Goal: Task Accomplishment & Management: Manage account settings

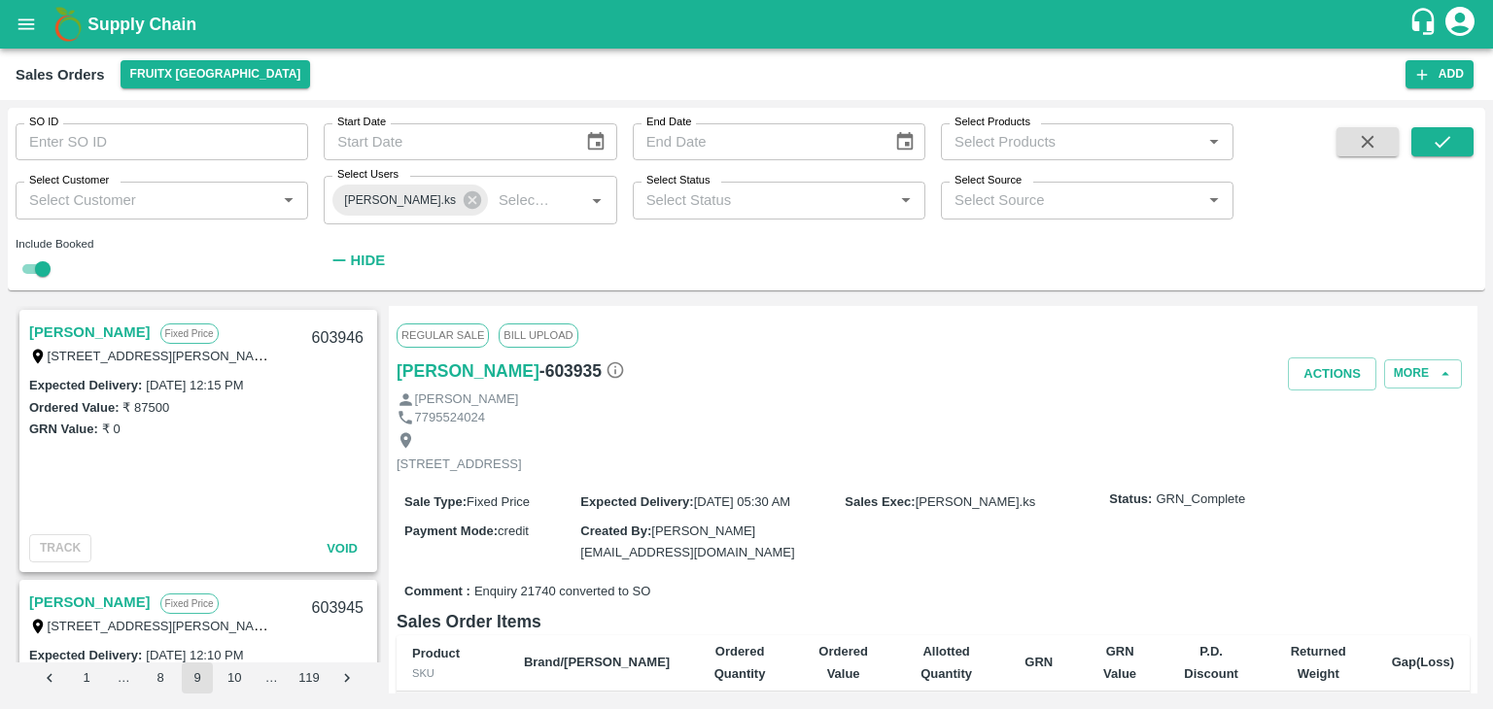
scroll to position [2265, 0]
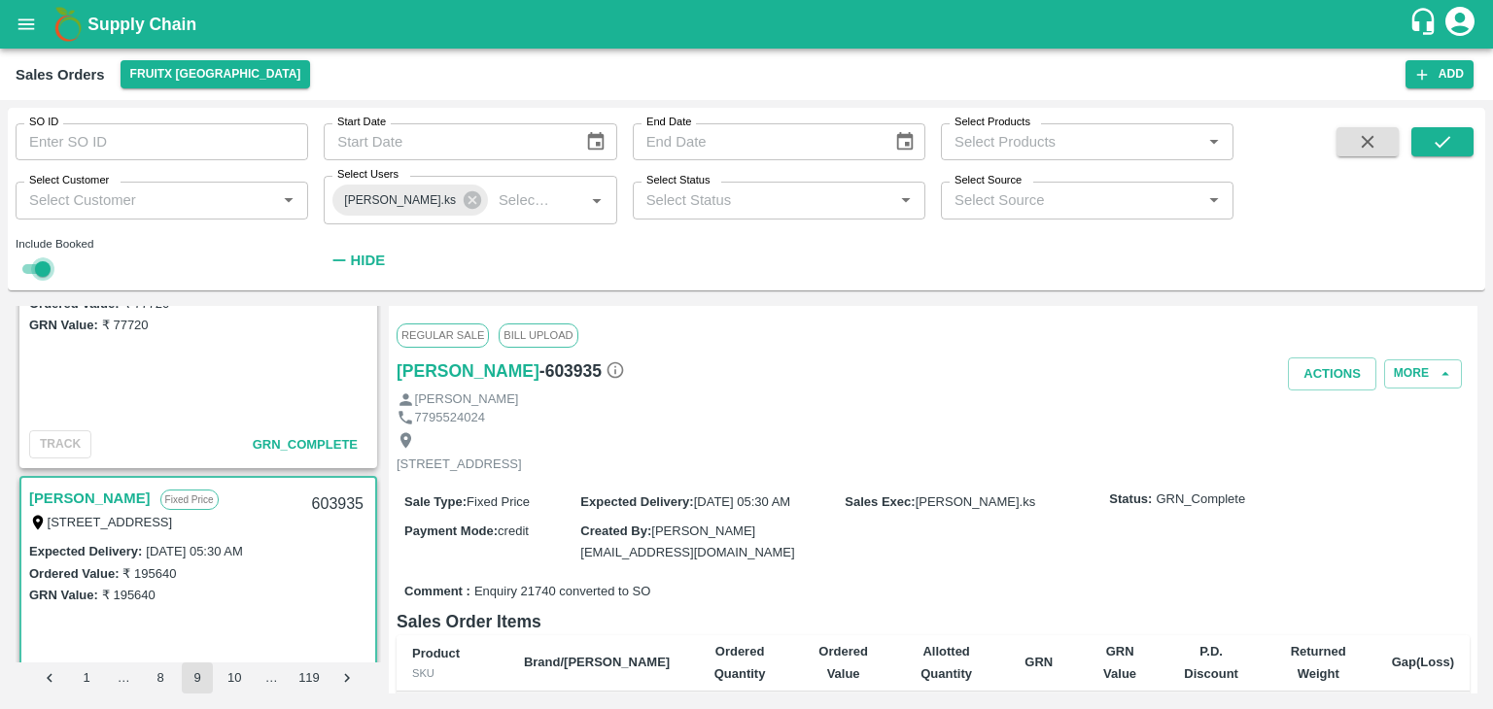
click at [27, 261] on input "checkbox" at bounding box center [43, 269] width 70 height 23
checkbox input "false"
click at [462, 205] on icon at bounding box center [472, 200] width 21 height 21
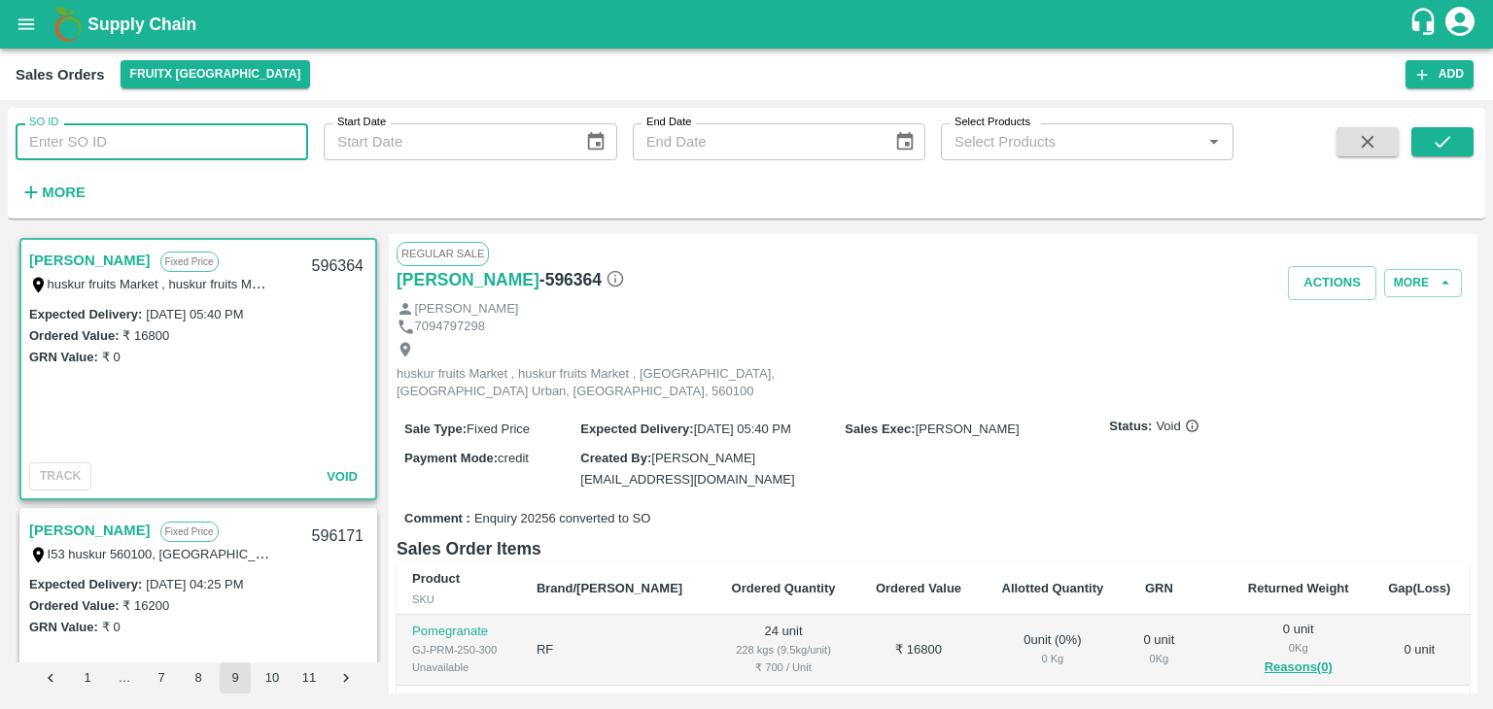
click at [105, 139] on input "SO ID" at bounding box center [162, 141] width 293 height 37
type input "605051"
click at [1433, 140] on icon "submit" at bounding box center [1442, 141] width 21 height 21
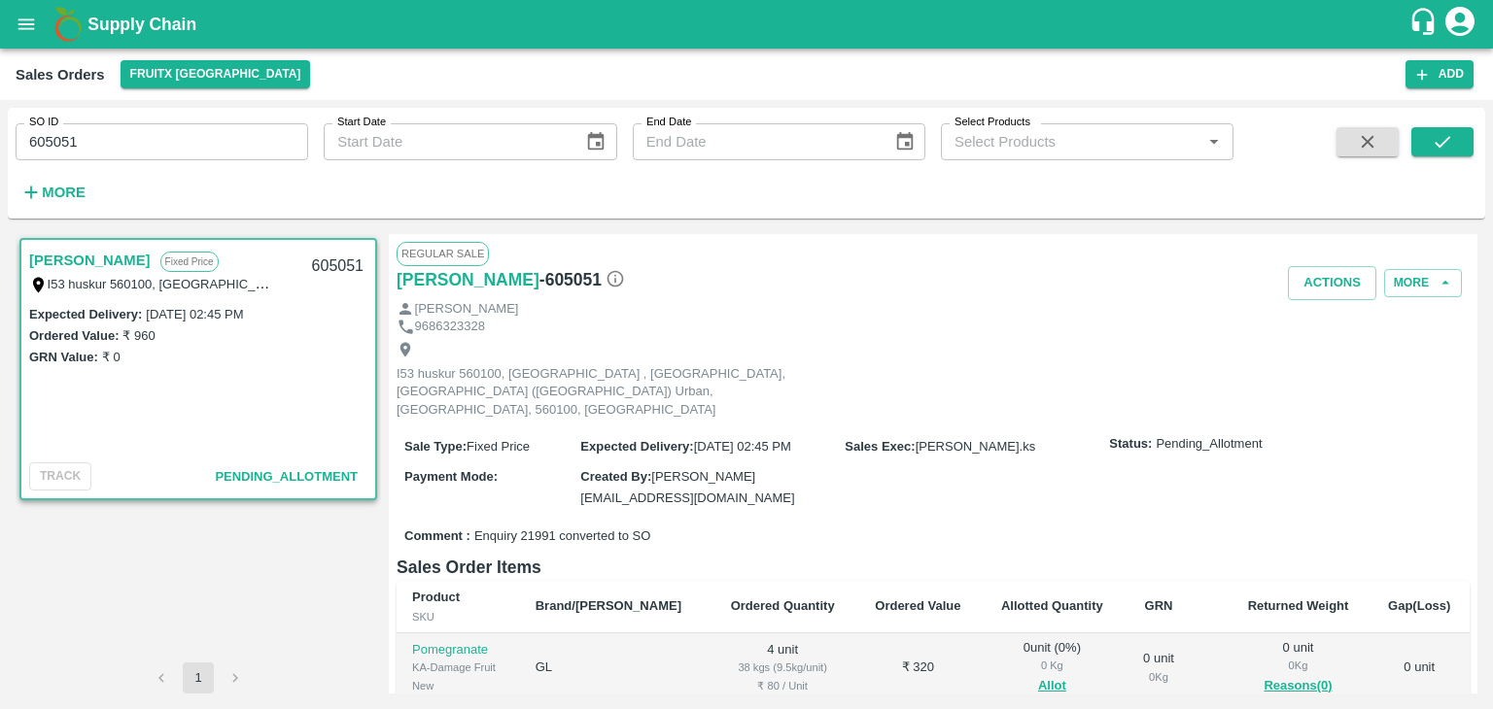
scroll to position [213, 0]
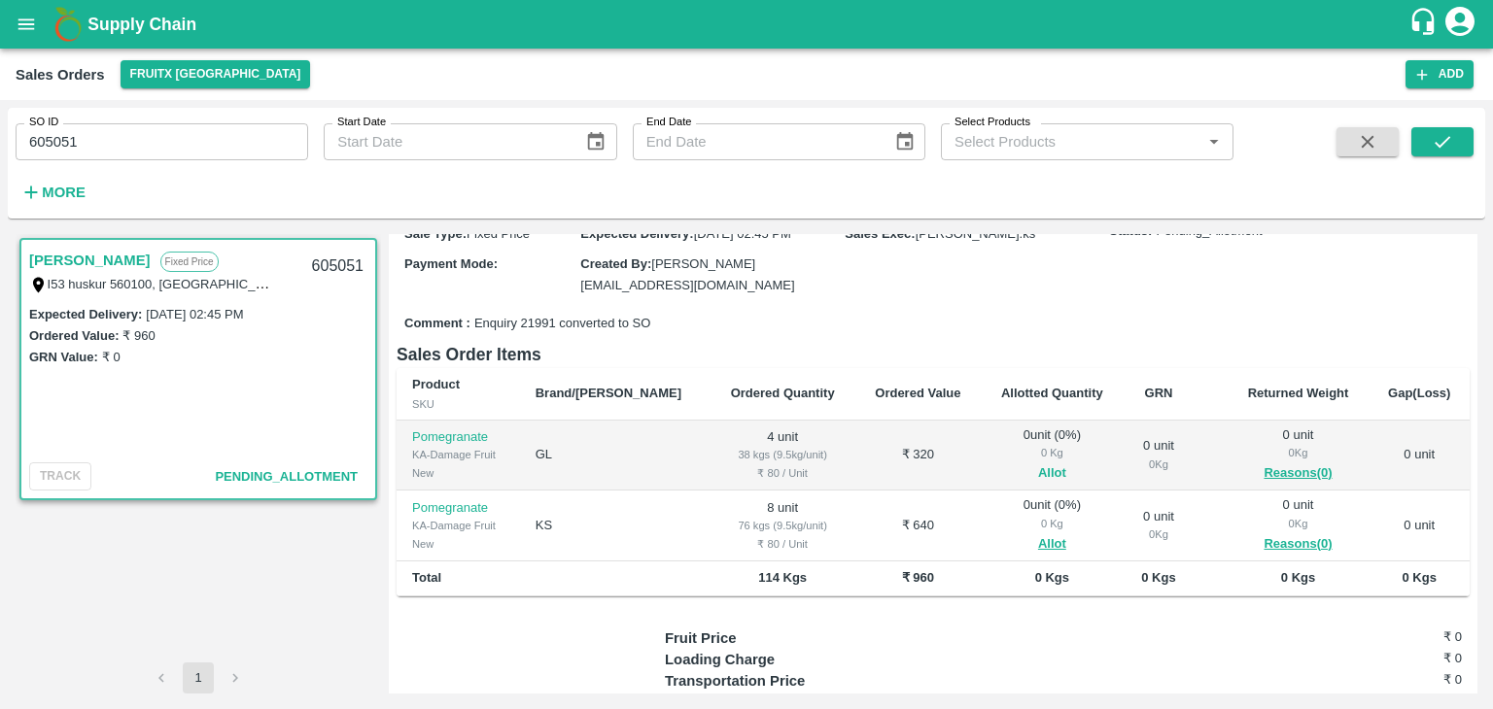
click at [1038, 463] on button "Allot" at bounding box center [1052, 474] width 28 height 22
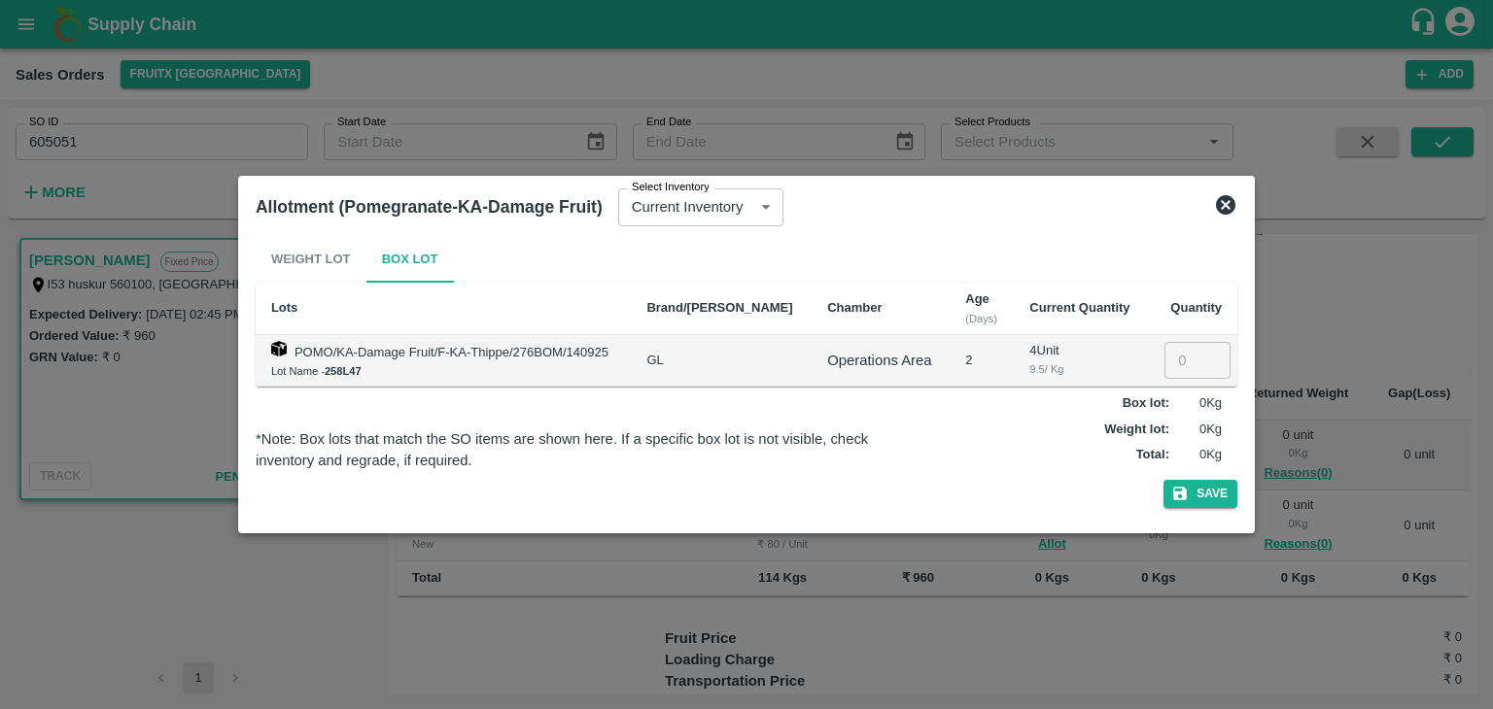
click at [1163, 366] on td "​" at bounding box center [1192, 361] width 89 height 52
click at [1164, 366] on input "number" at bounding box center [1197, 360] width 66 height 37
type input "4"
click at [1213, 489] on button "Save" at bounding box center [1200, 494] width 74 height 28
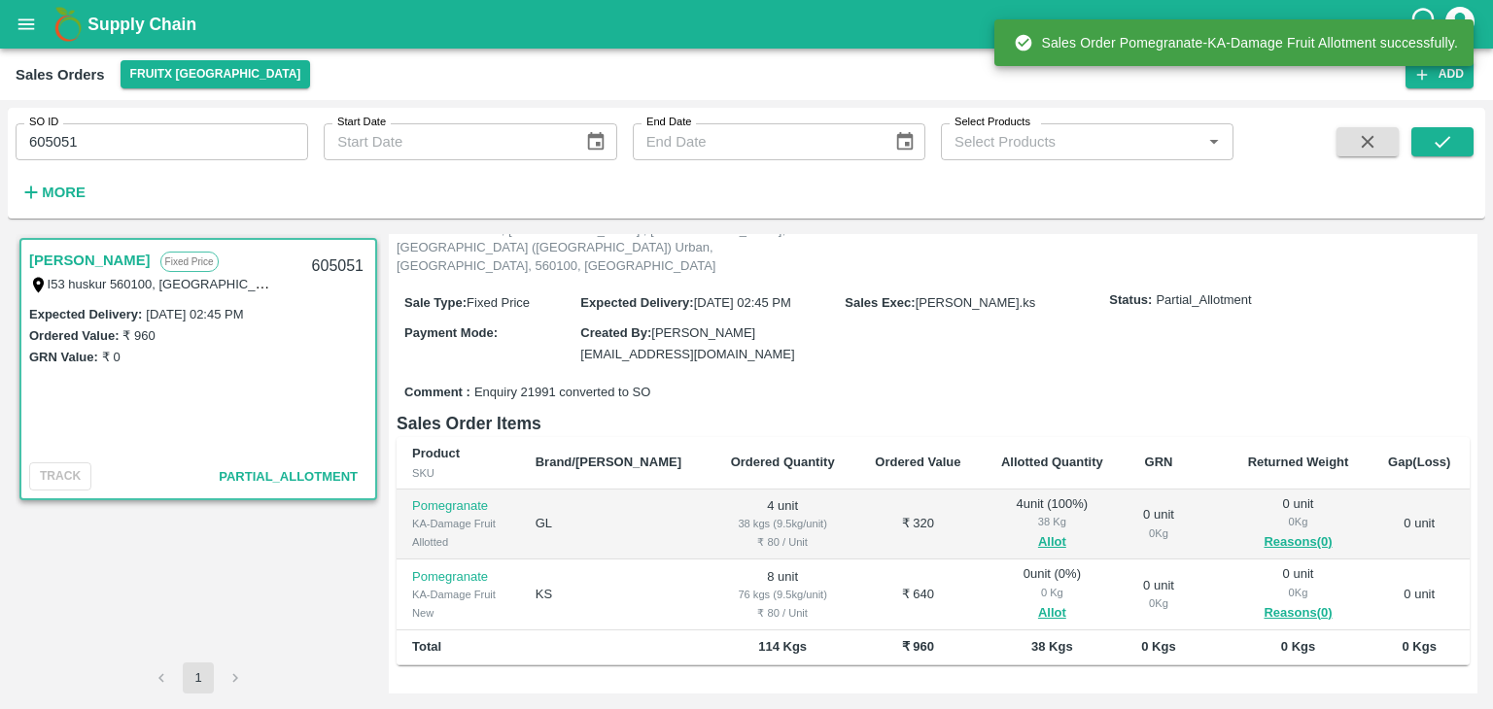
scroll to position [144, 0]
click at [1038, 603] on button "Allot" at bounding box center [1052, 614] width 28 height 22
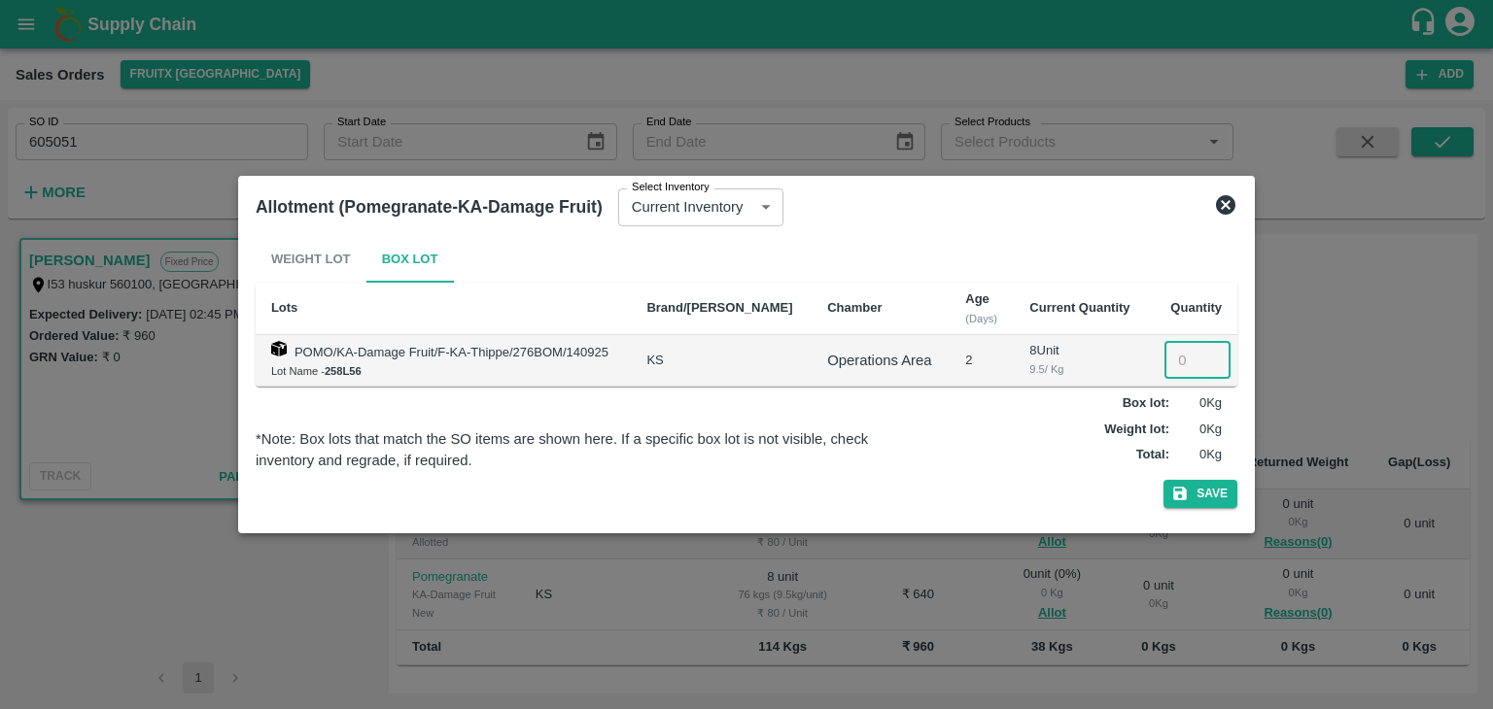
click at [1172, 372] on input "number" at bounding box center [1197, 360] width 66 height 37
type input "8"
click at [1163, 480] on button "Save" at bounding box center [1200, 494] width 74 height 28
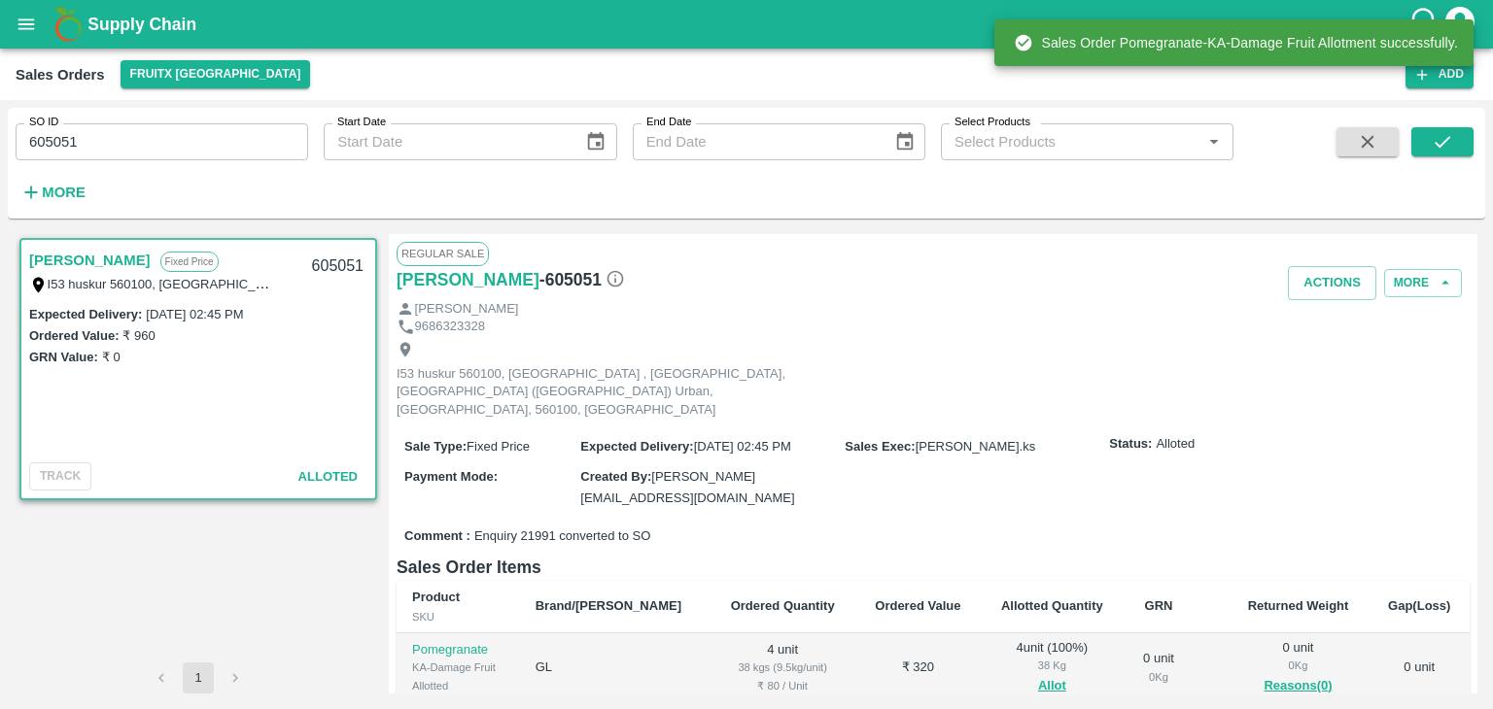
click at [336, 261] on div "605051" at bounding box center [337, 267] width 75 height 46
copy div "605051"
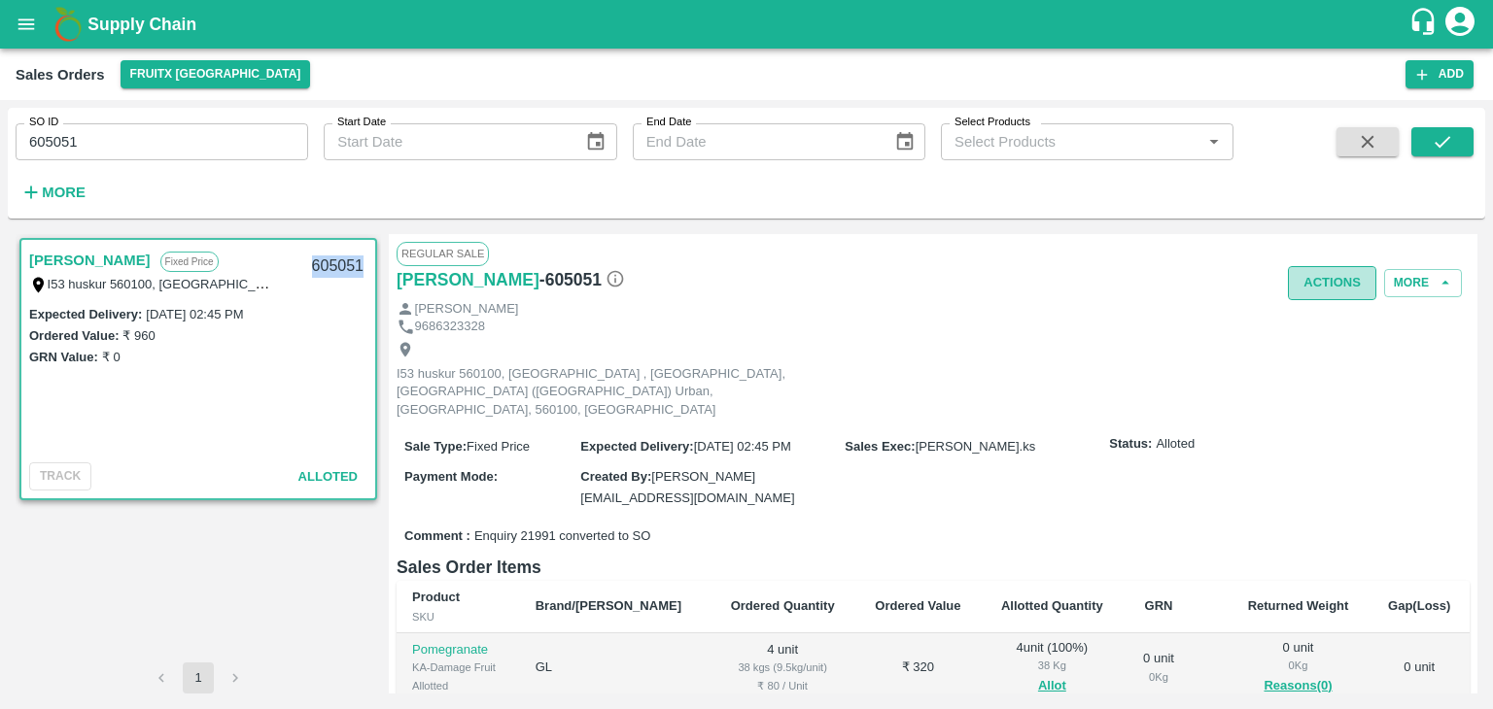
click at [1351, 284] on button "Actions" at bounding box center [1332, 283] width 88 height 34
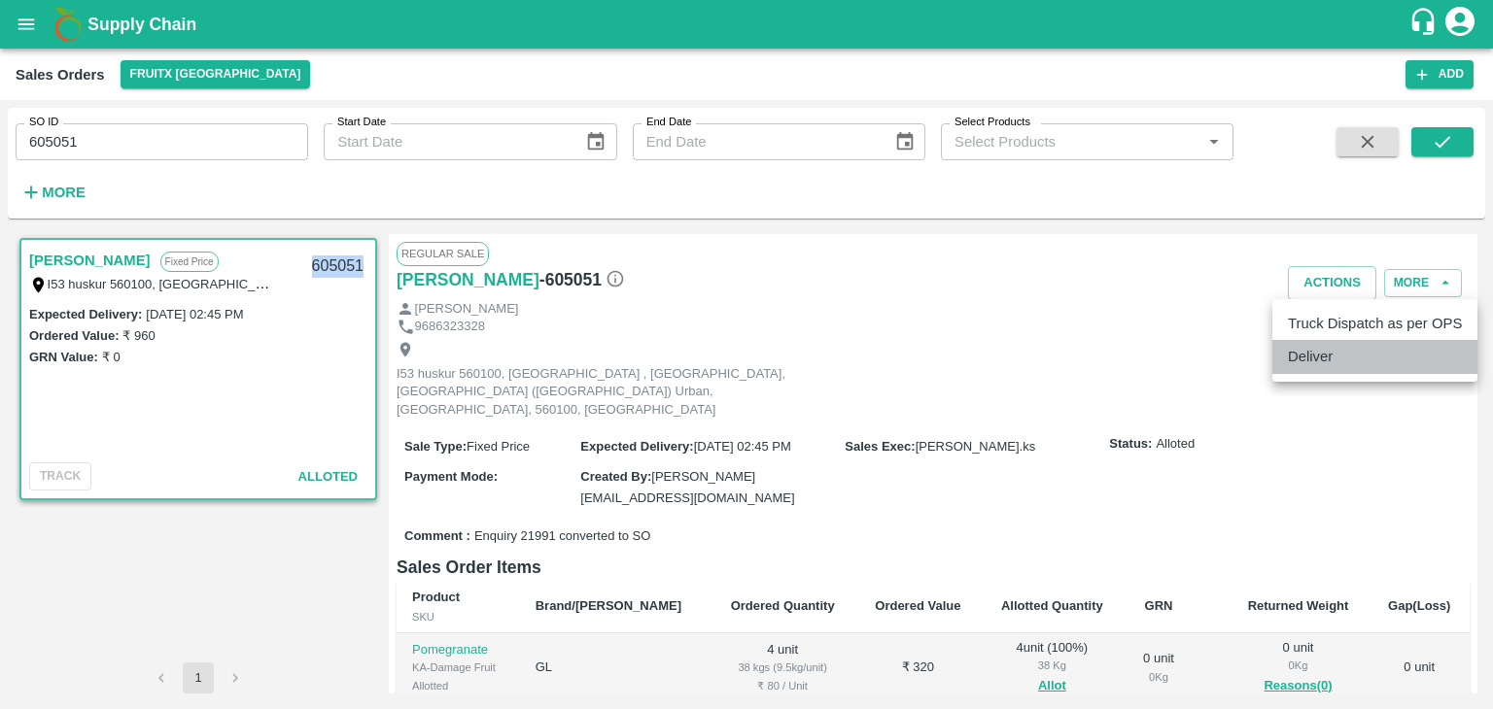
click at [1349, 361] on li "Deliver" at bounding box center [1374, 356] width 205 height 33
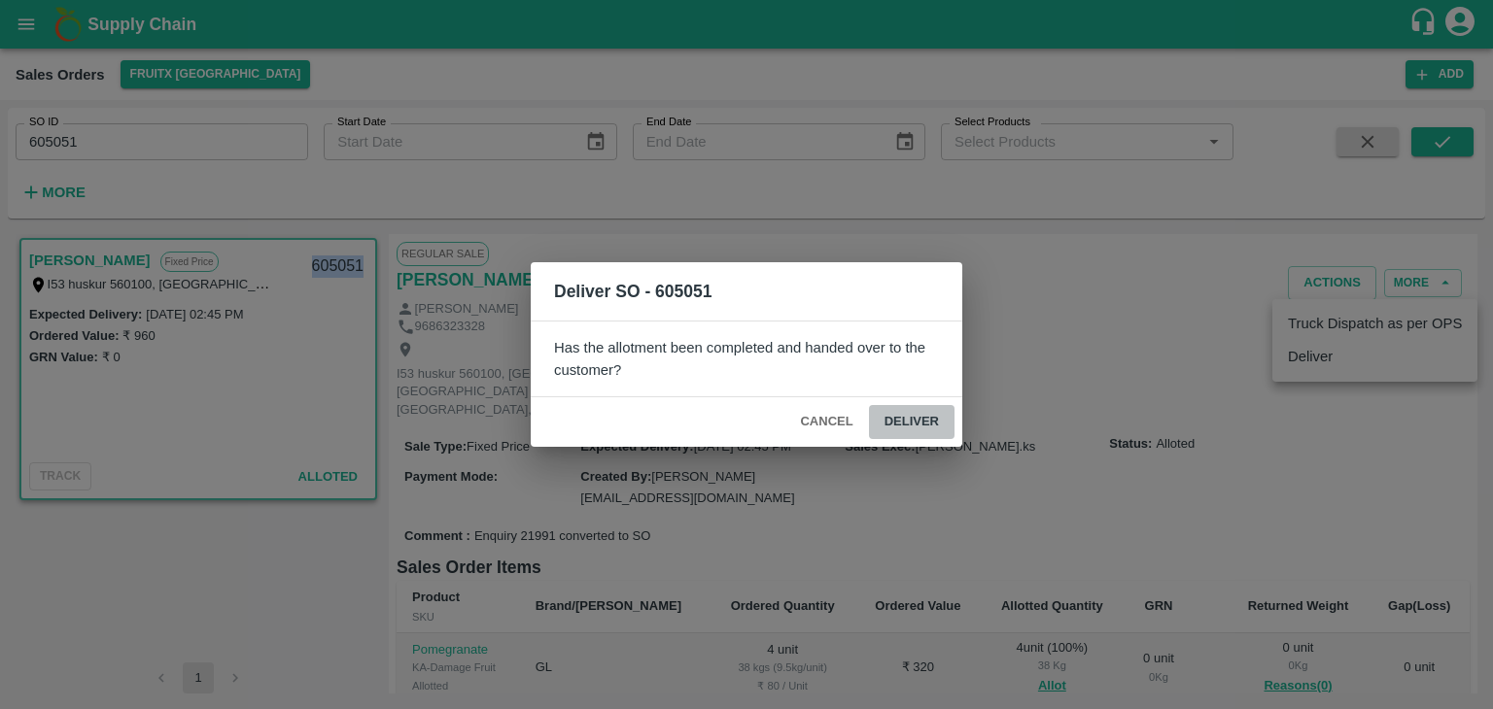
click at [897, 427] on button "Deliver" at bounding box center [912, 422] width 86 height 34
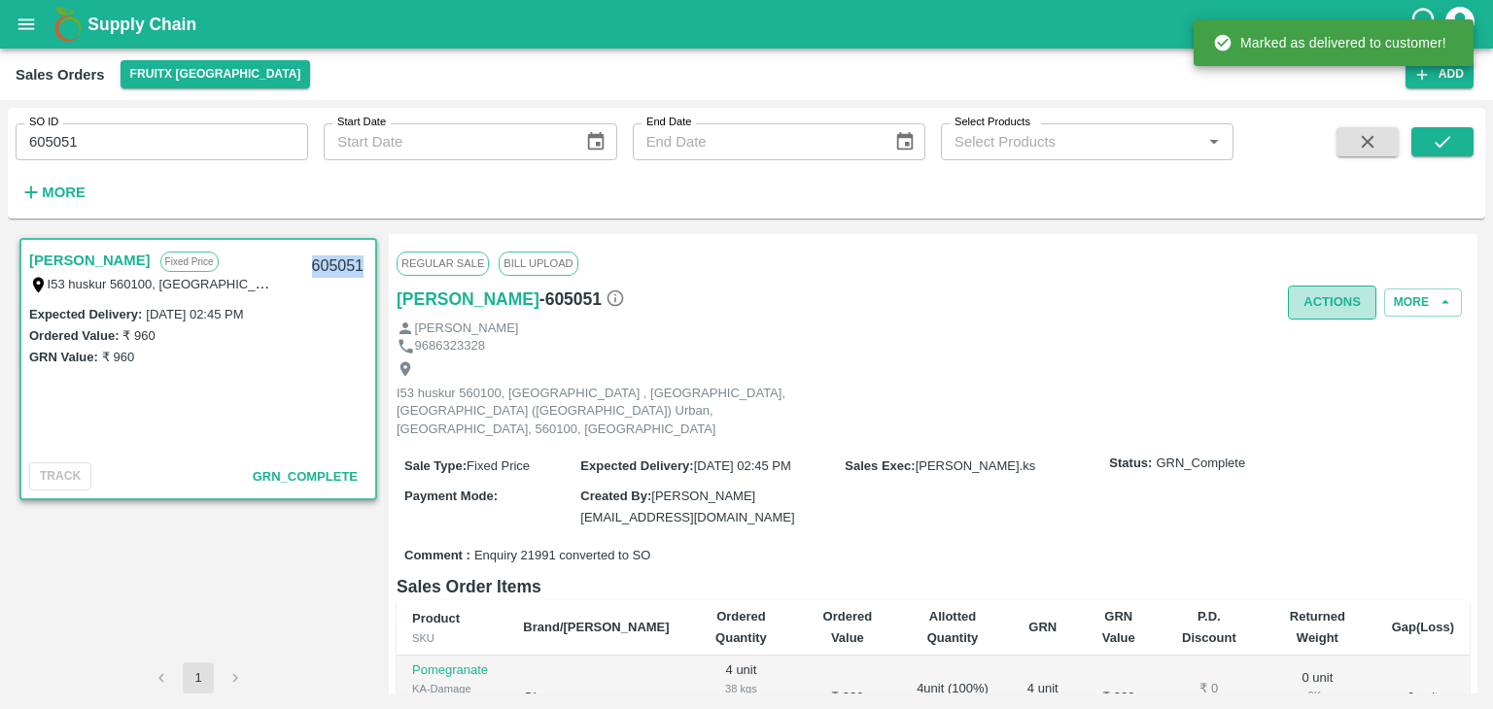
click at [1333, 293] on button "Actions" at bounding box center [1332, 303] width 88 height 34
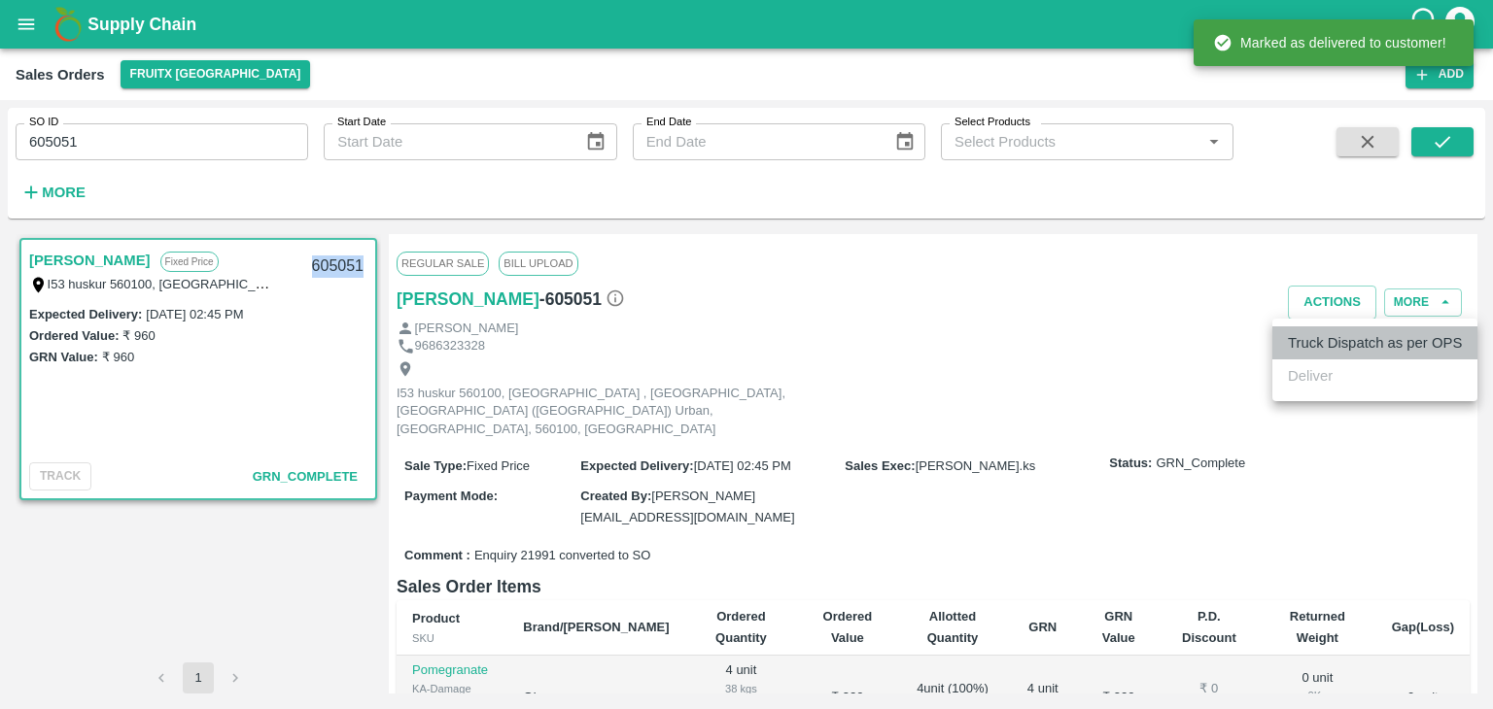
click at [1328, 340] on li "Truck Dispatch as per OPS" at bounding box center [1374, 343] width 205 height 33
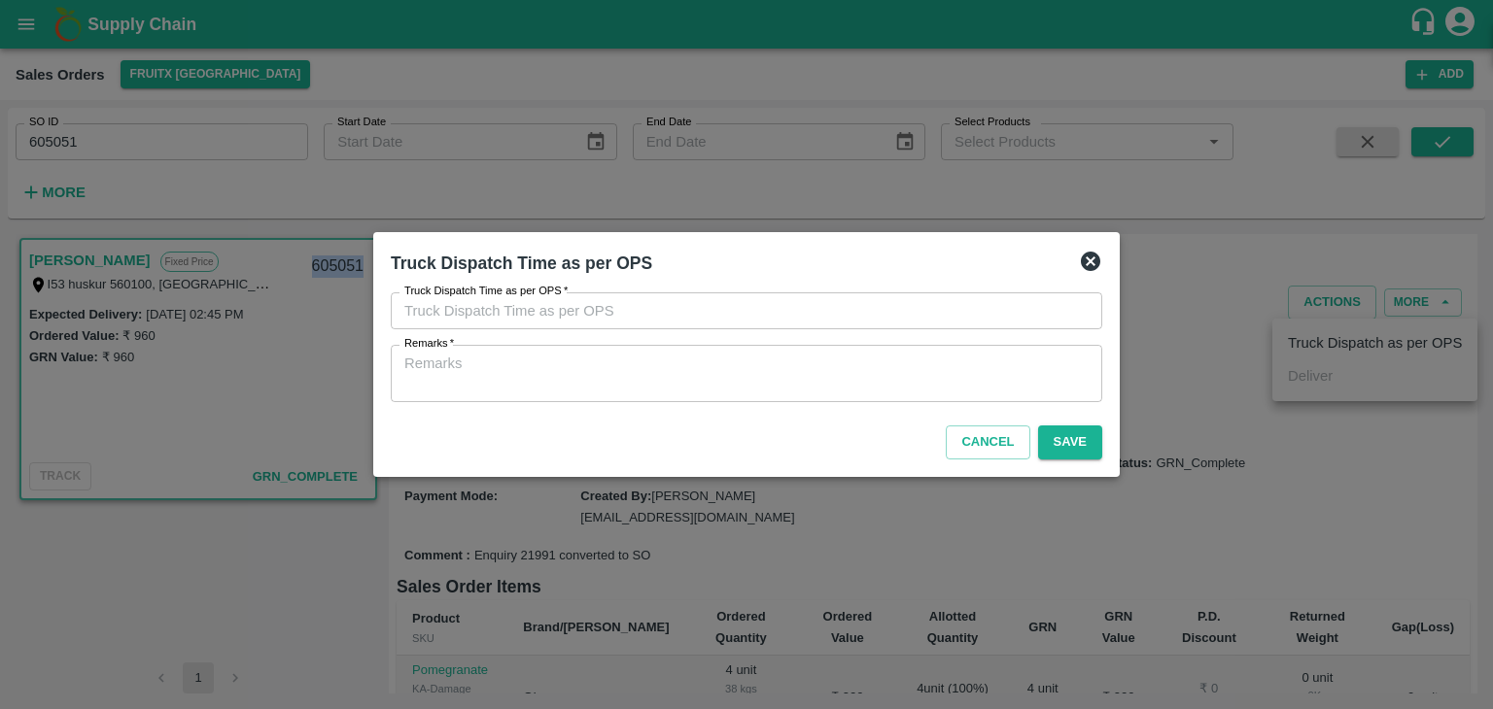
type input "16/09/2025 02:32 PM"
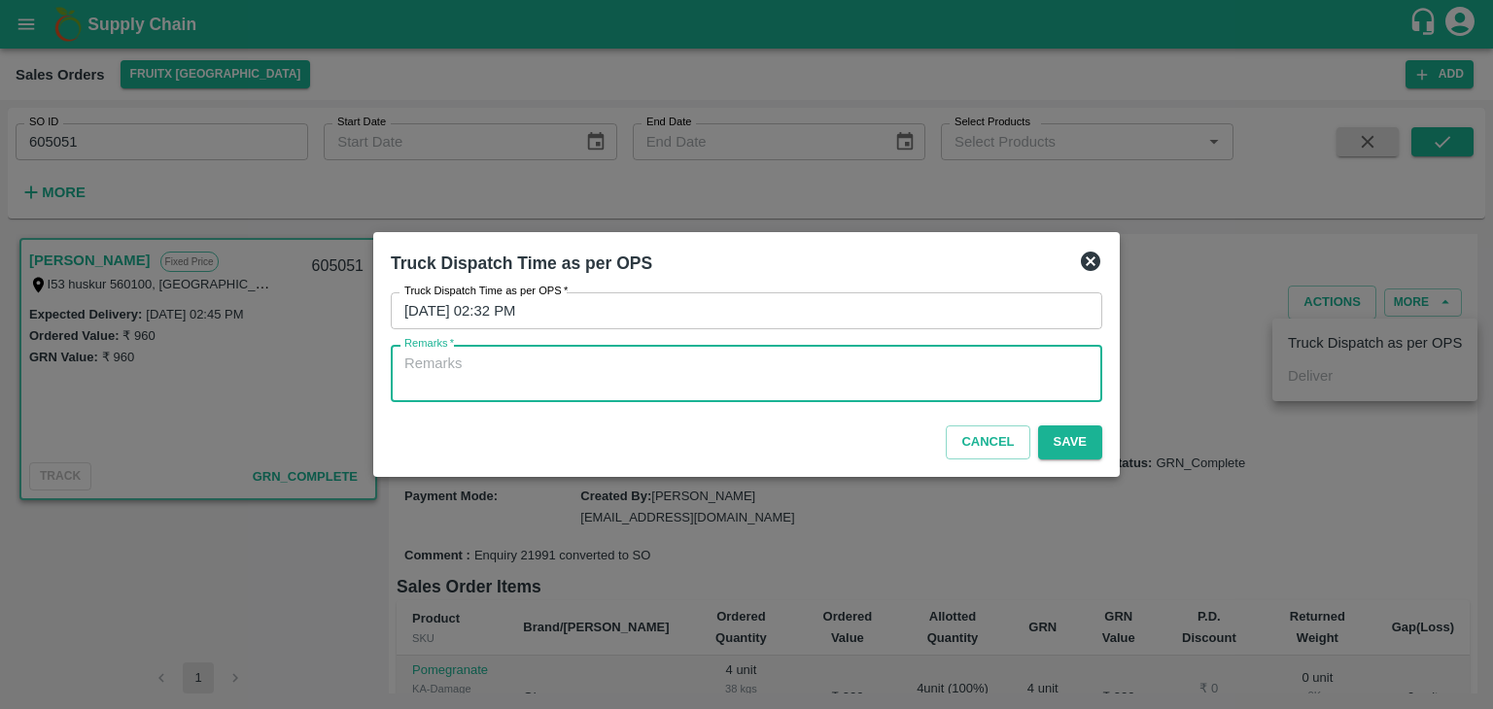
click at [720, 384] on textarea "Remarks   *" at bounding box center [746, 374] width 684 height 41
type textarea "OTD"
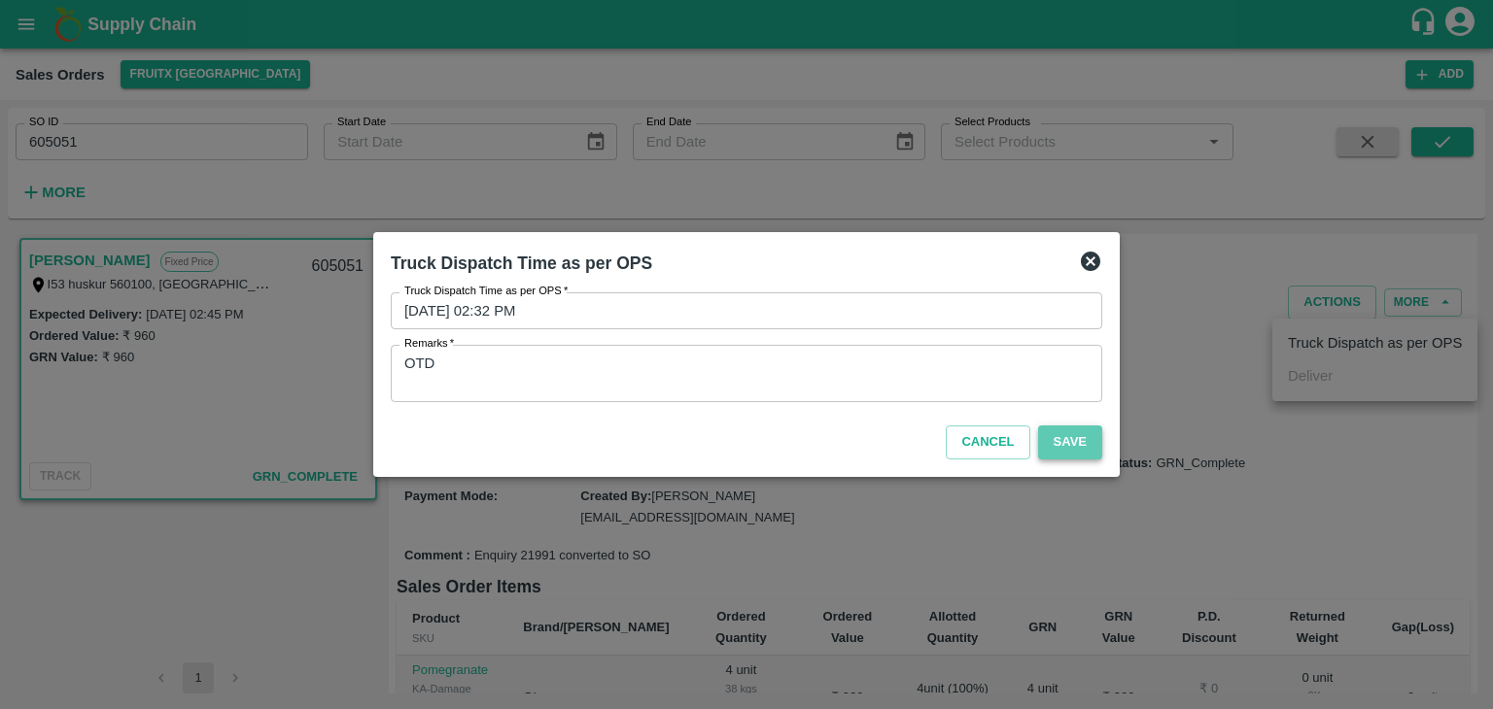
click at [1042, 439] on button "Save" at bounding box center [1070, 443] width 64 height 34
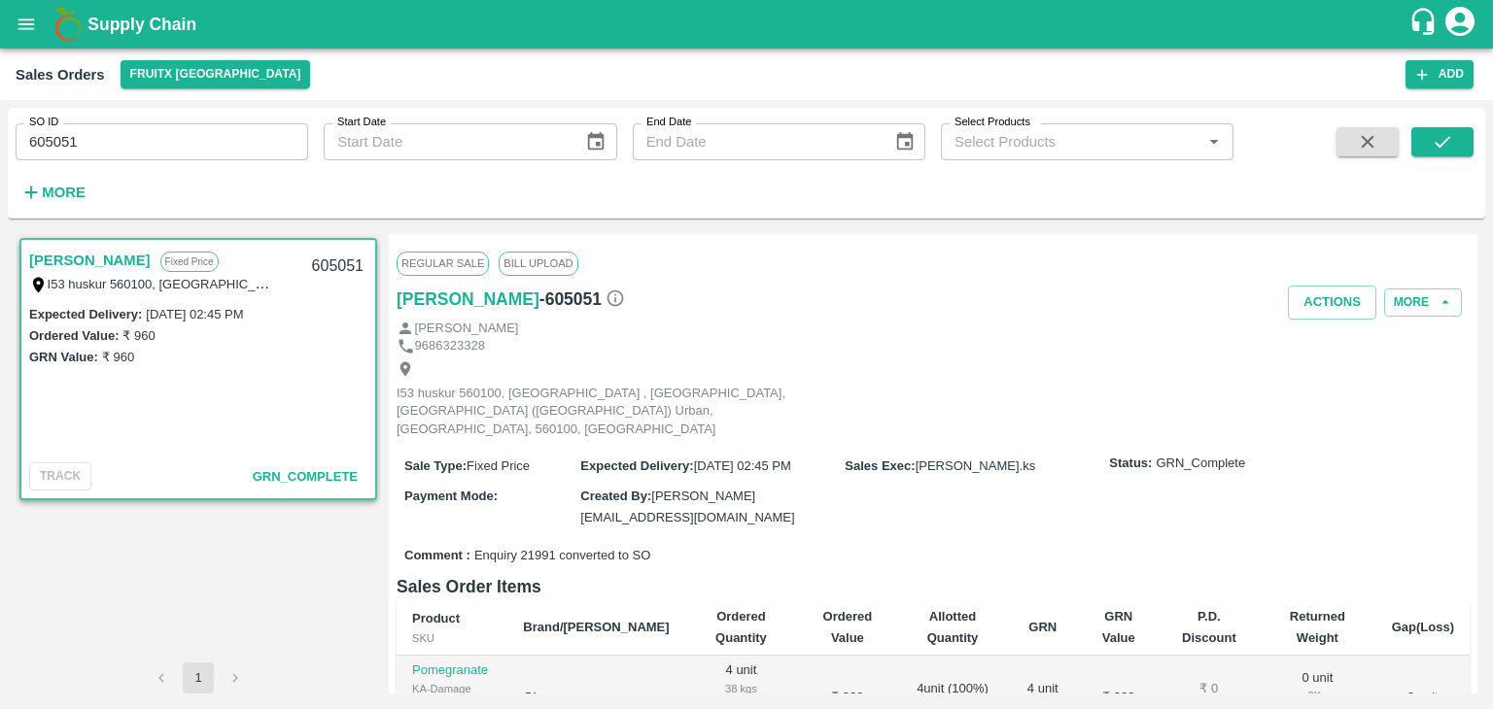
click at [48, 134] on input "605051" at bounding box center [162, 141] width 293 height 37
type input "605051"
click at [48, 134] on input "SO ID" at bounding box center [162, 141] width 293 height 37
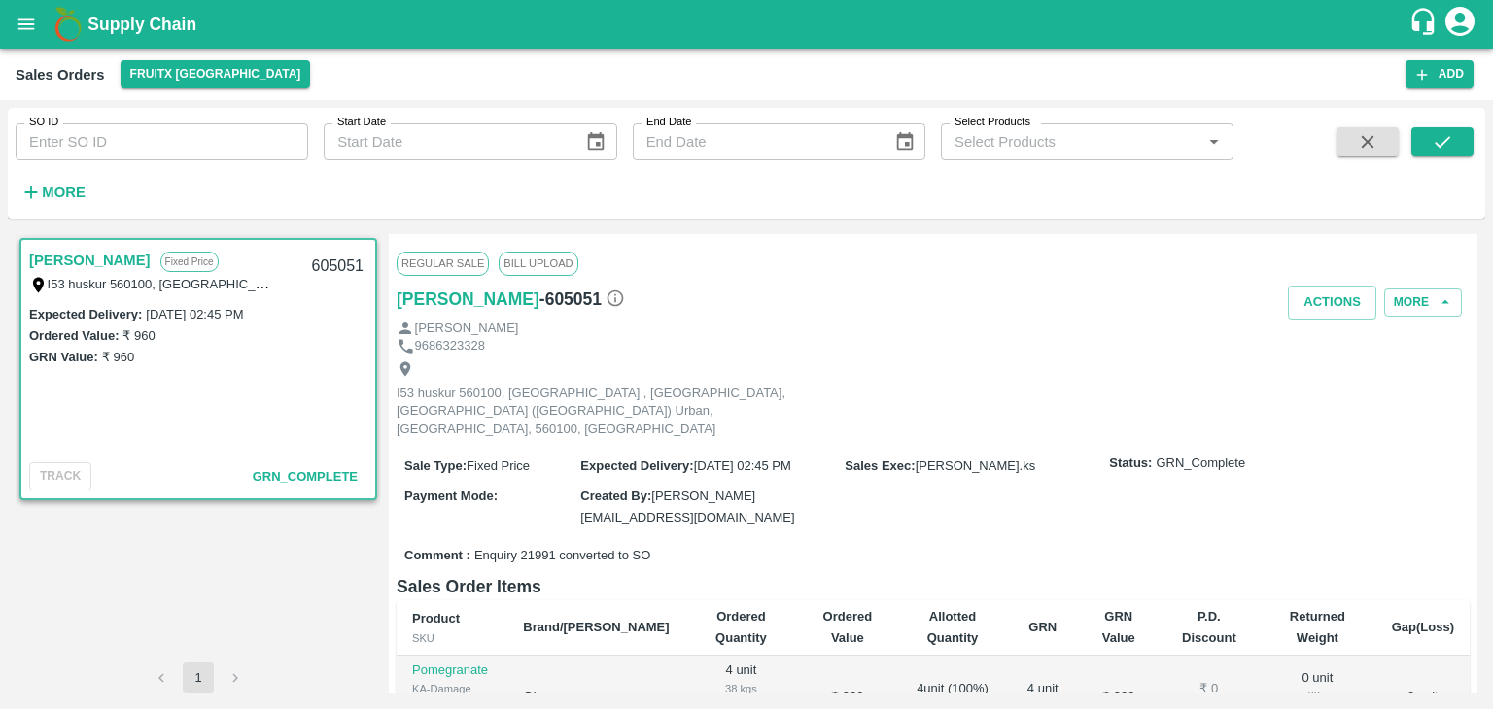
click at [81, 165] on div "More" at bounding box center [45, 184] width 90 height 49
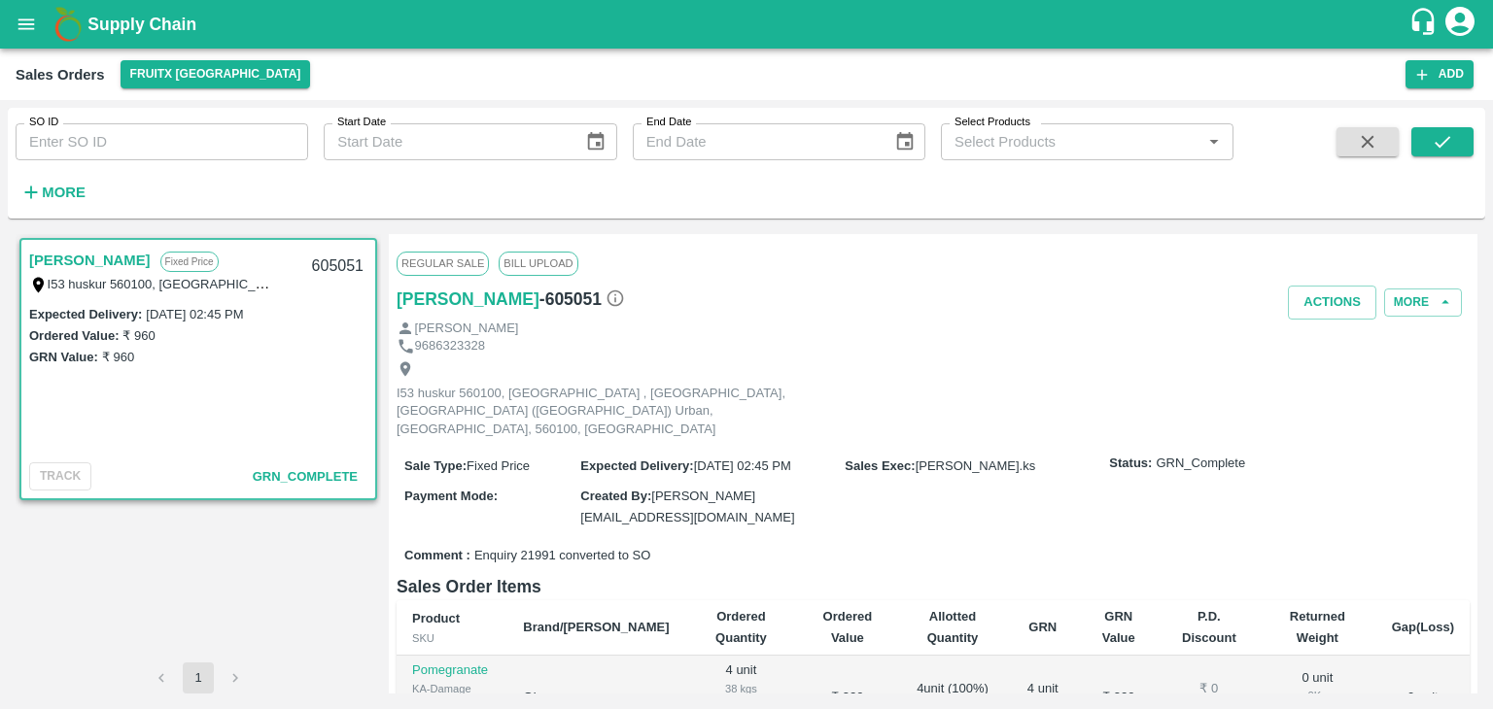
click at [81, 165] on div "More" at bounding box center [45, 184] width 90 height 49
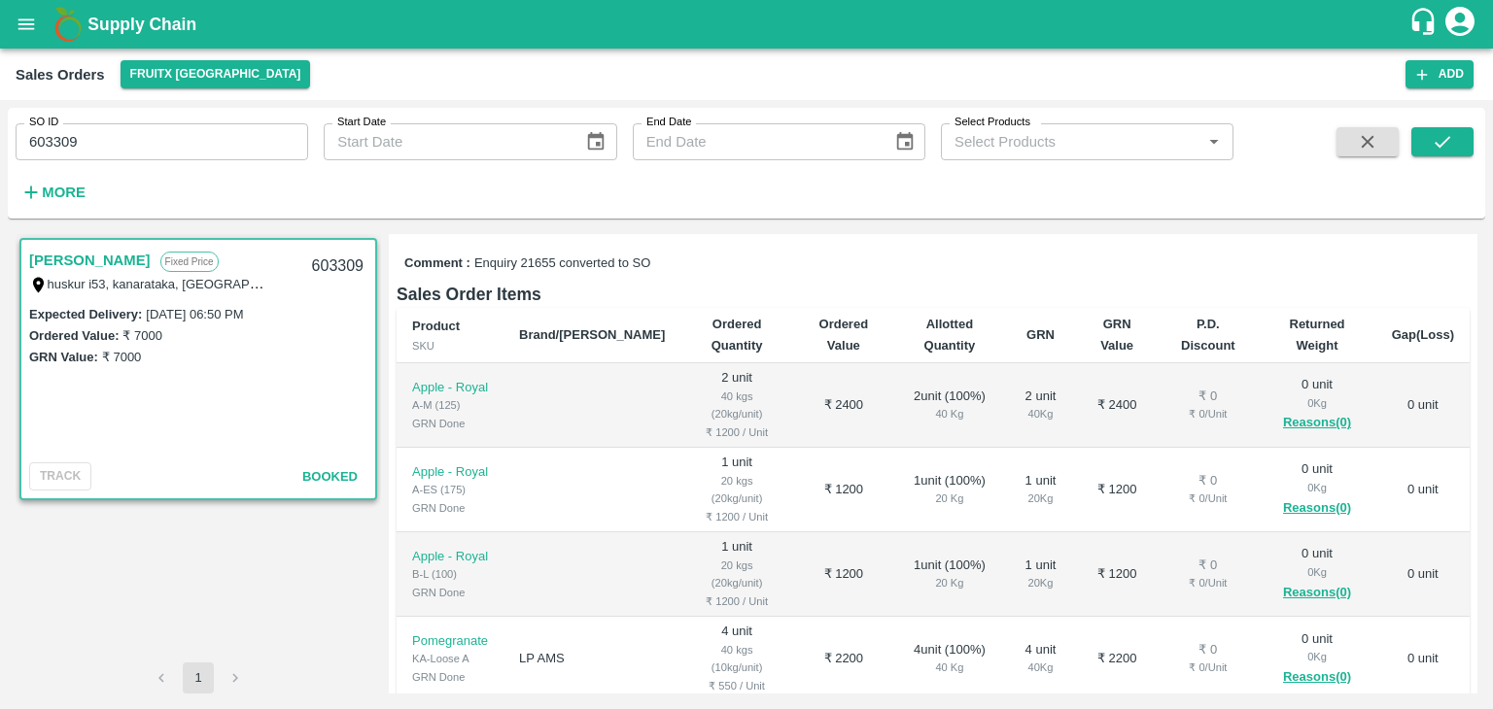
scroll to position [295, 0]
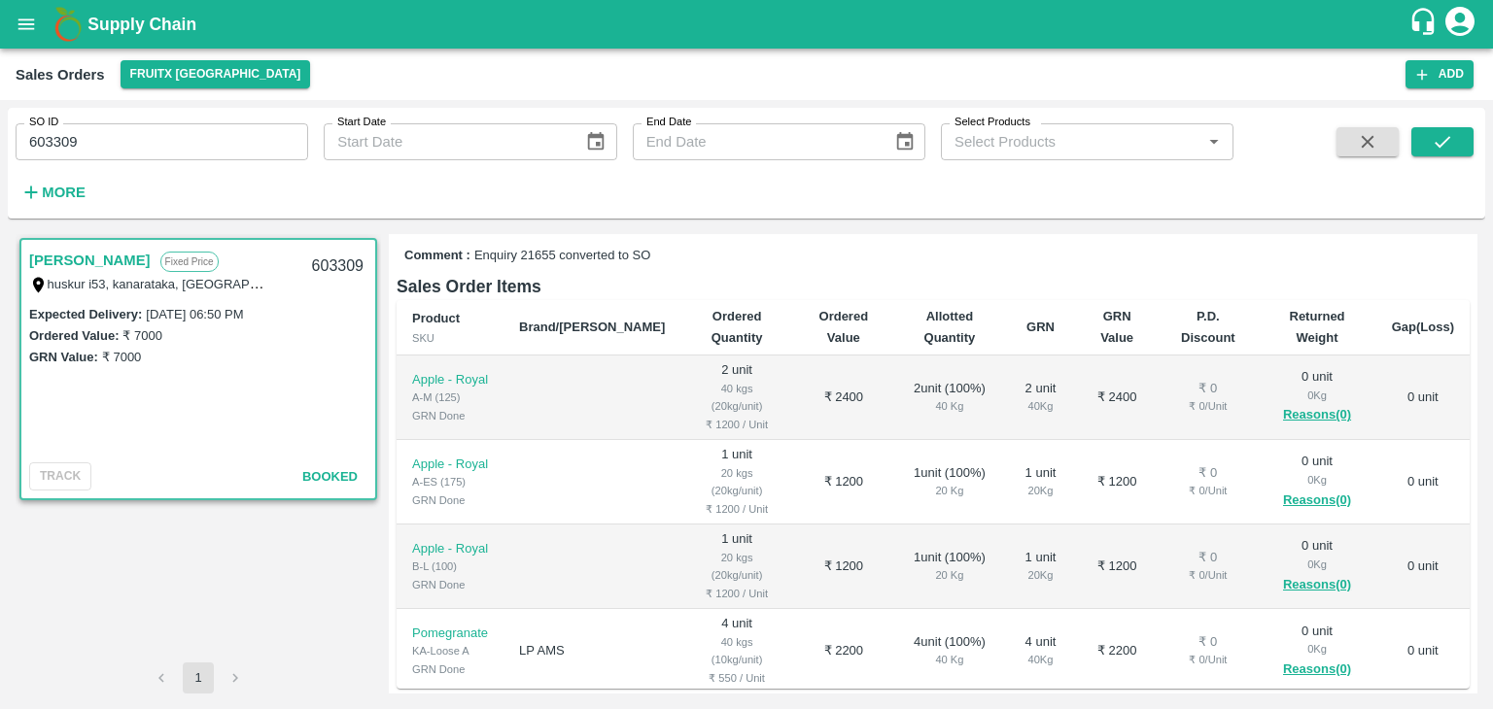
click at [793, 609] on td "₹ 2200" at bounding box center [843, 651] width 101 height 85
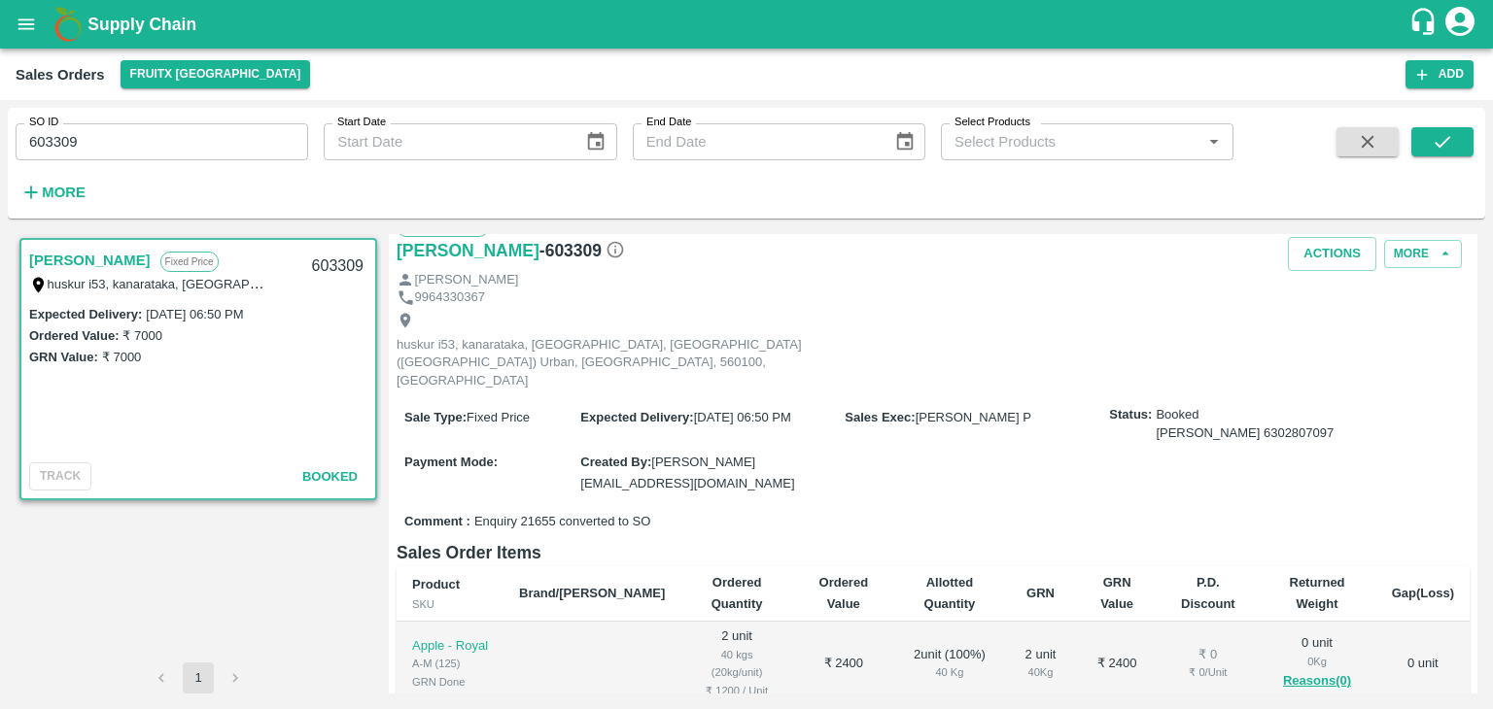
scroll to position [0, 0]
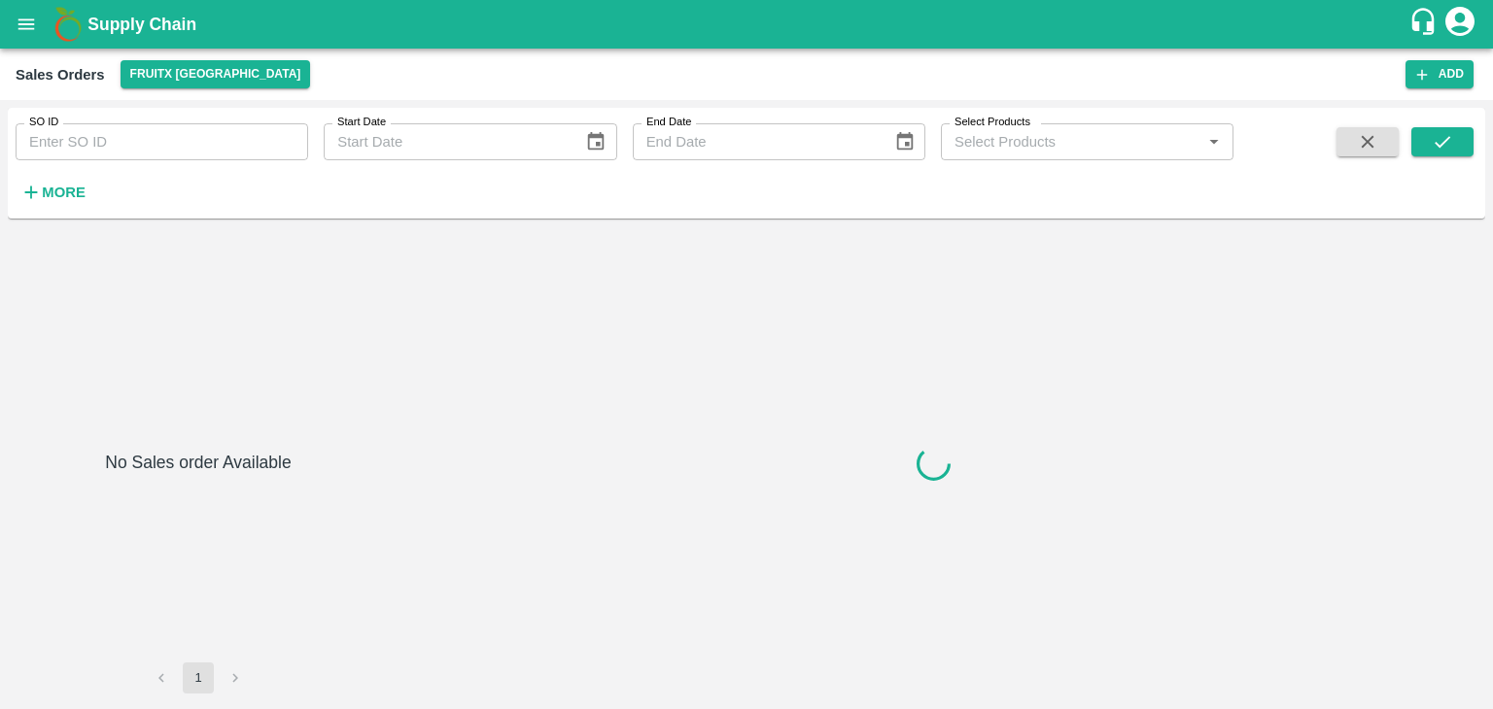
type input "601503"
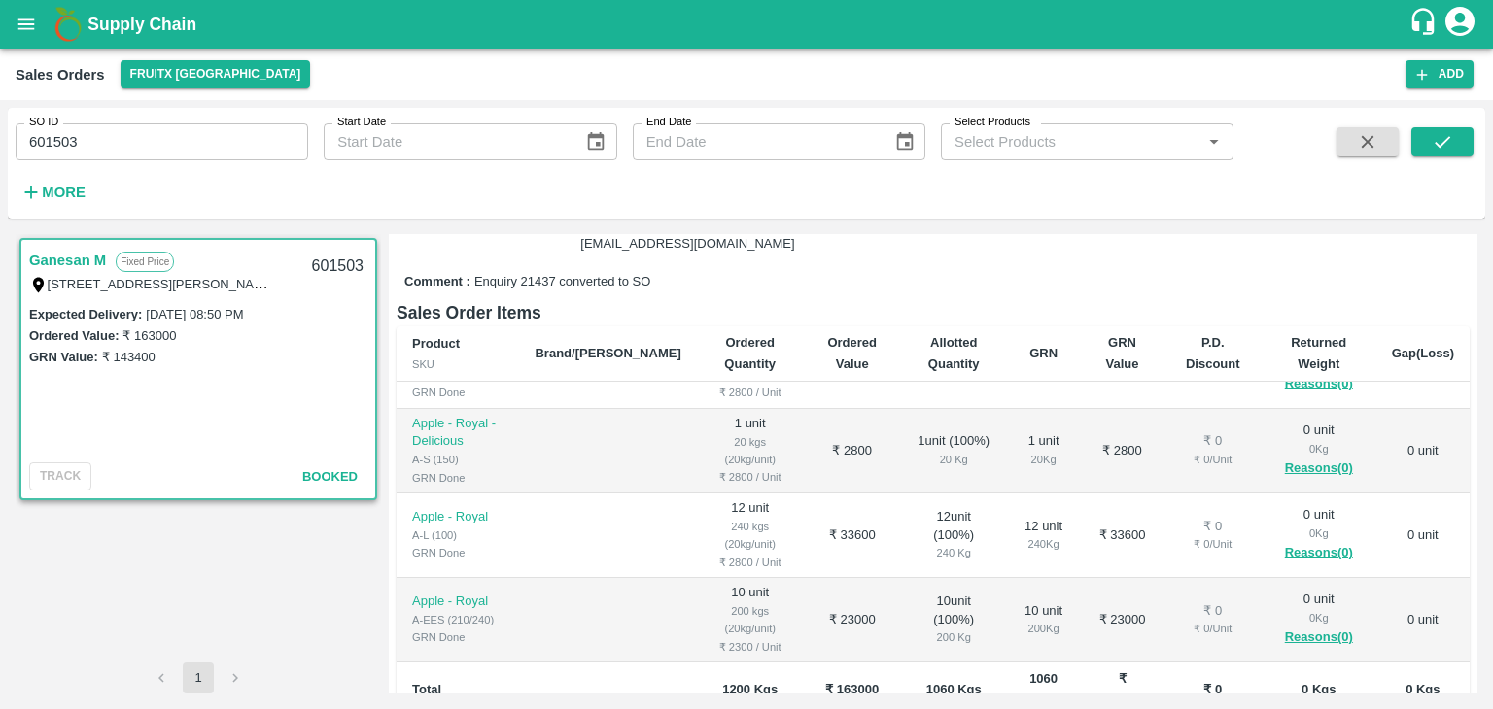
scroll to position [482, 0]
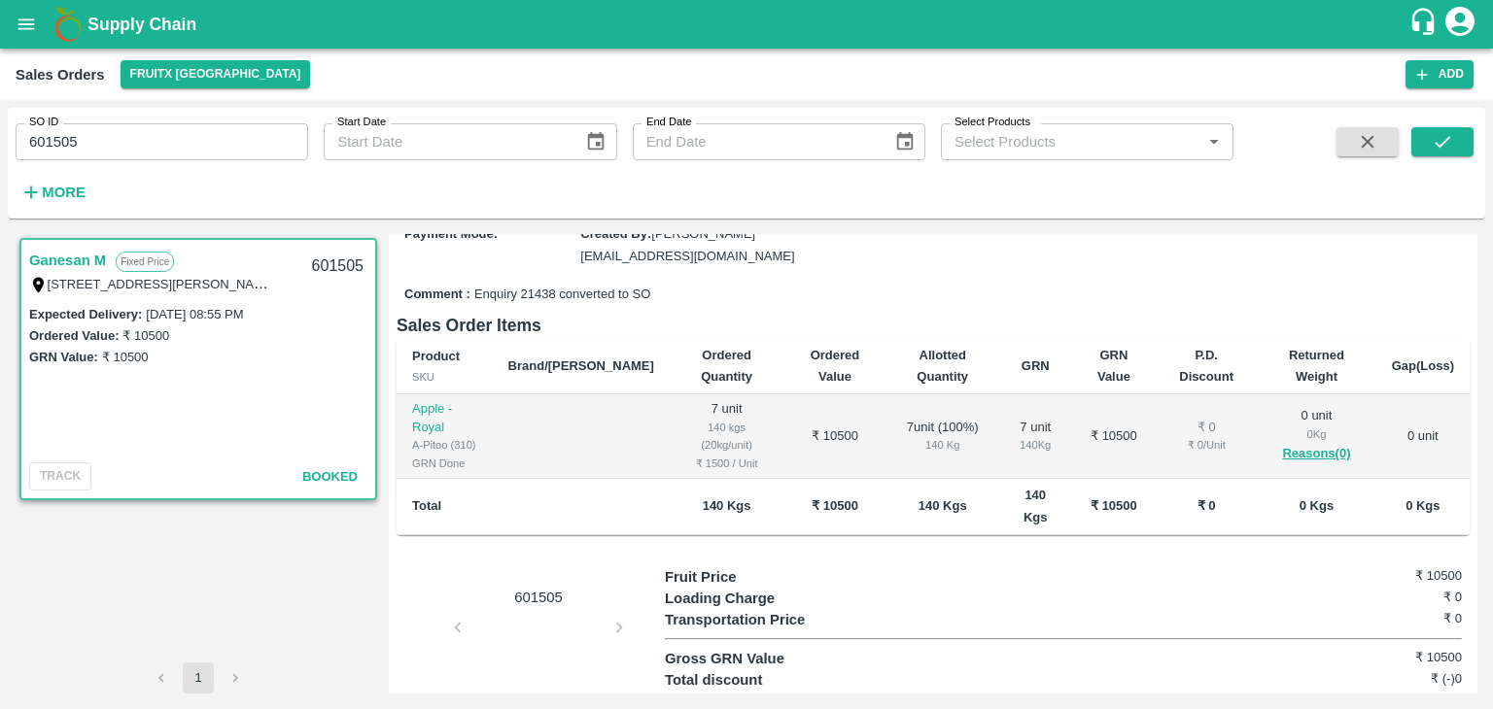
scroll to position [221, 0]
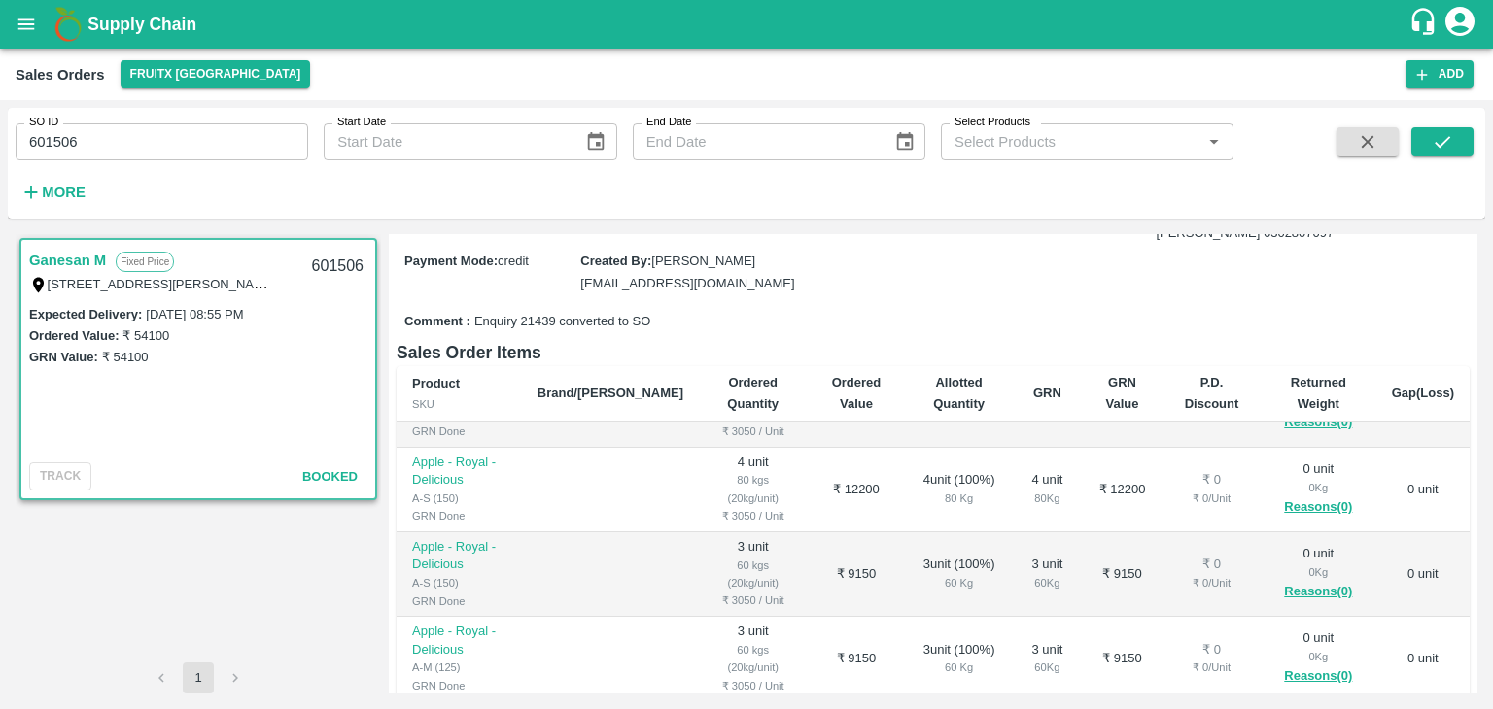
scroll to position [397, 0]
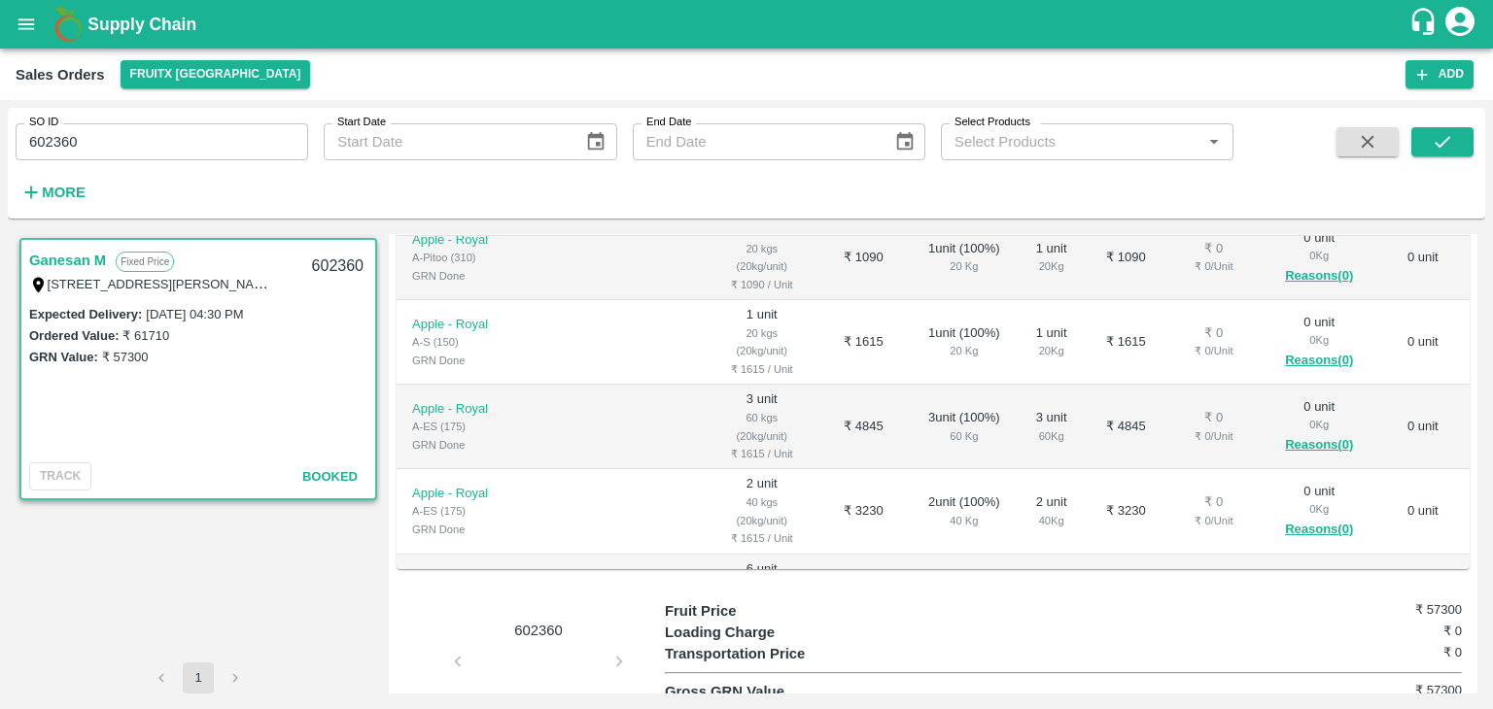
scroll to position [869, 0]
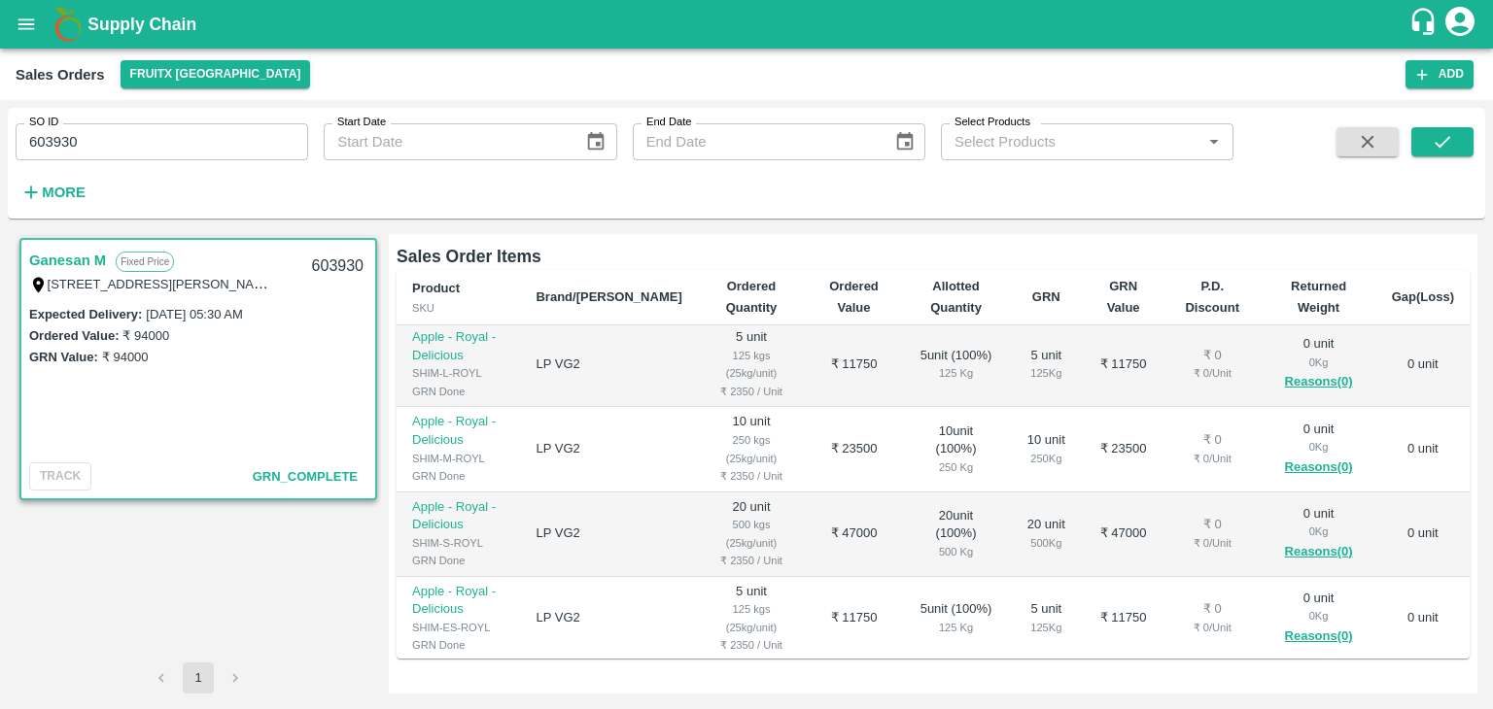
scroll to position [4, 0]
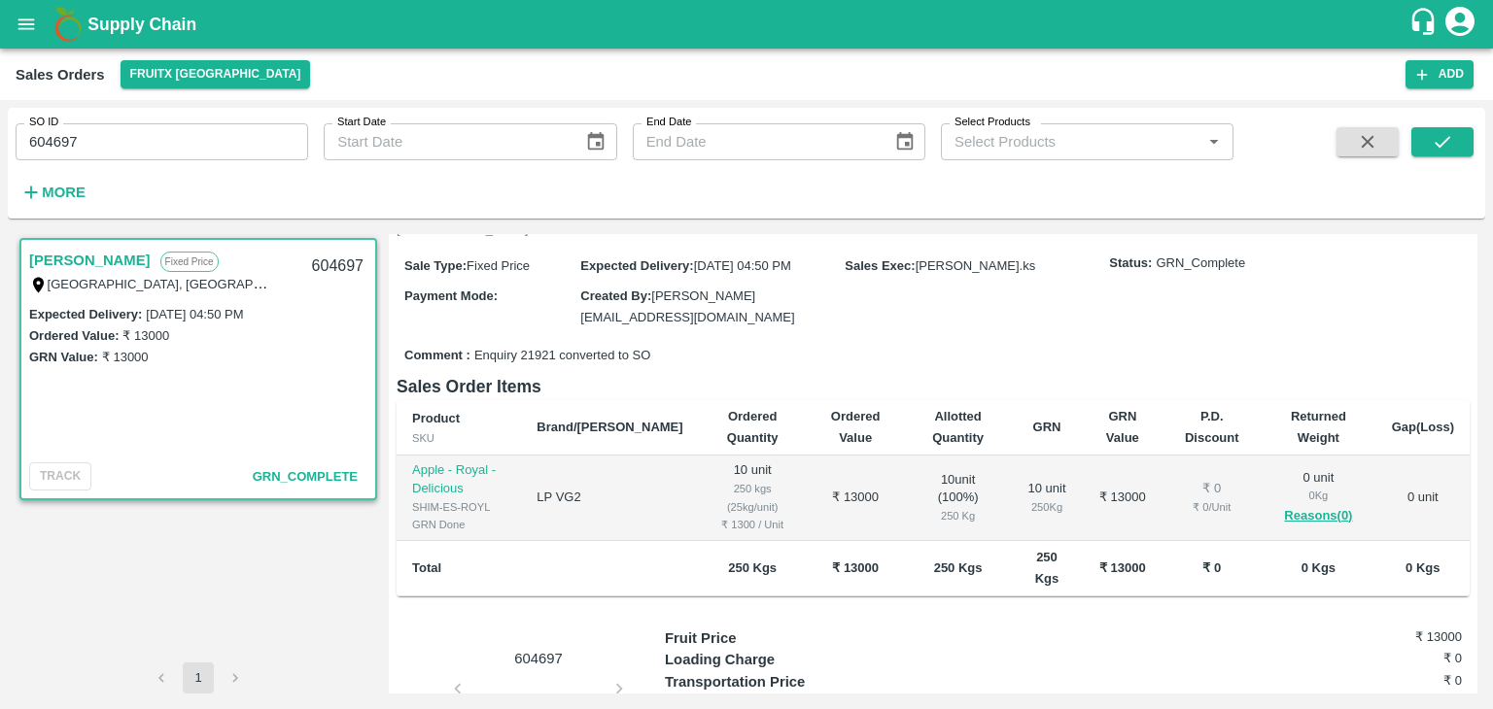
scroll to position [206, 0]
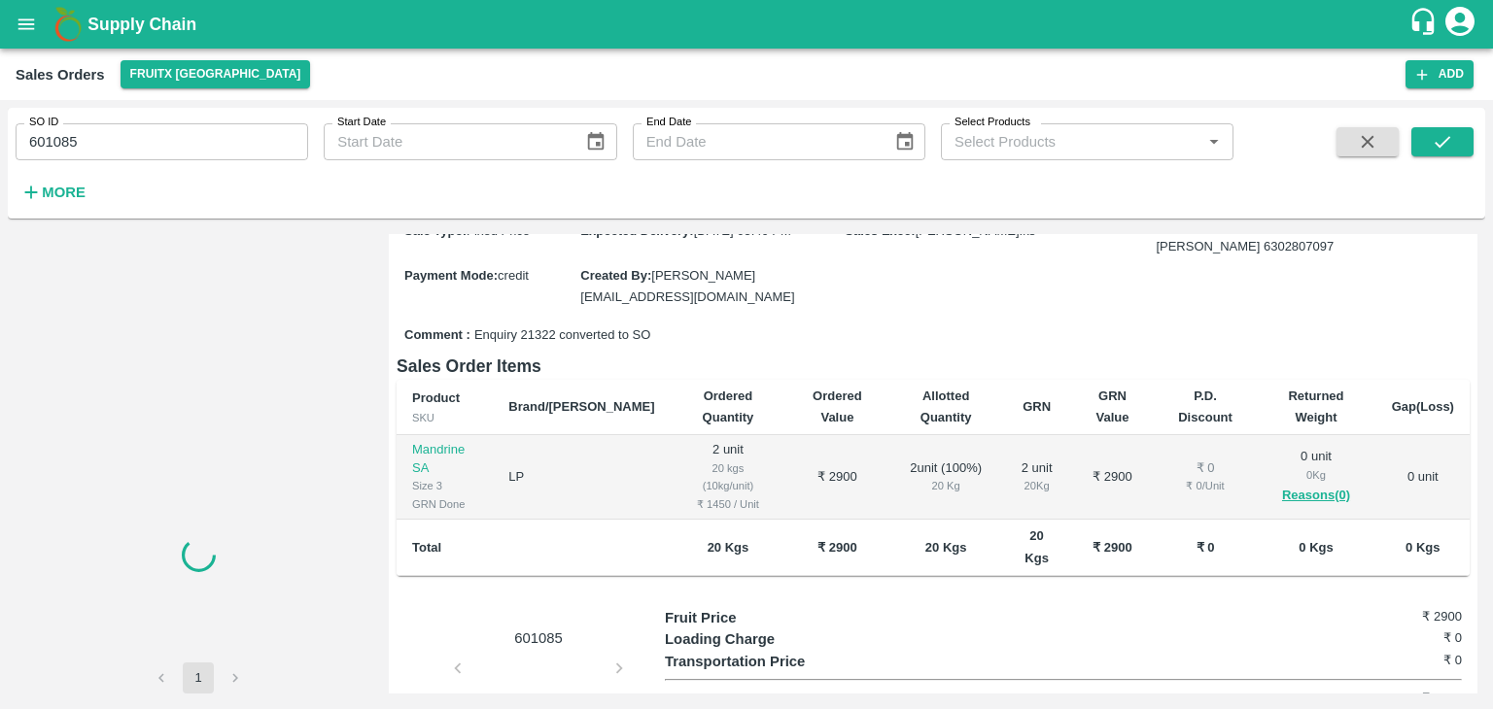
scroll to position [262, 0]
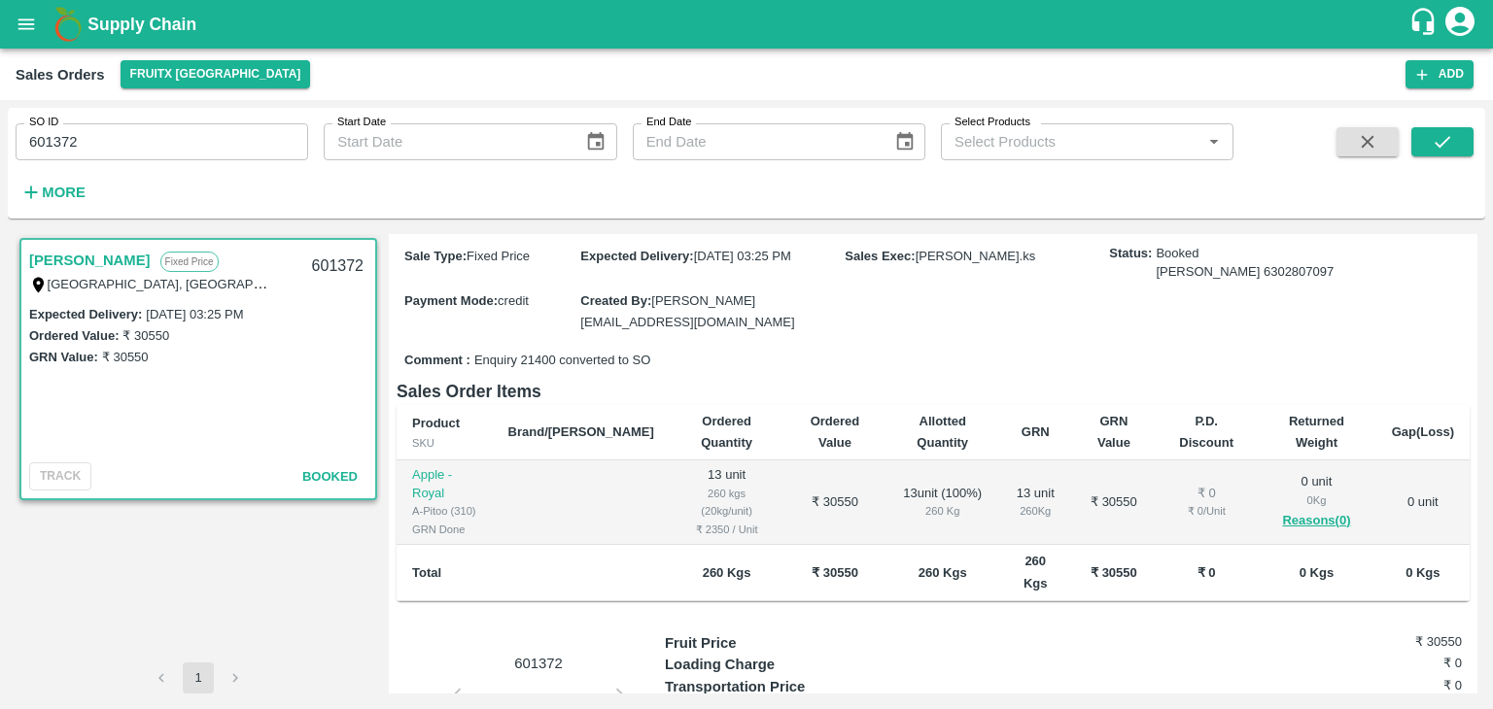
scroll to position [190, 0]
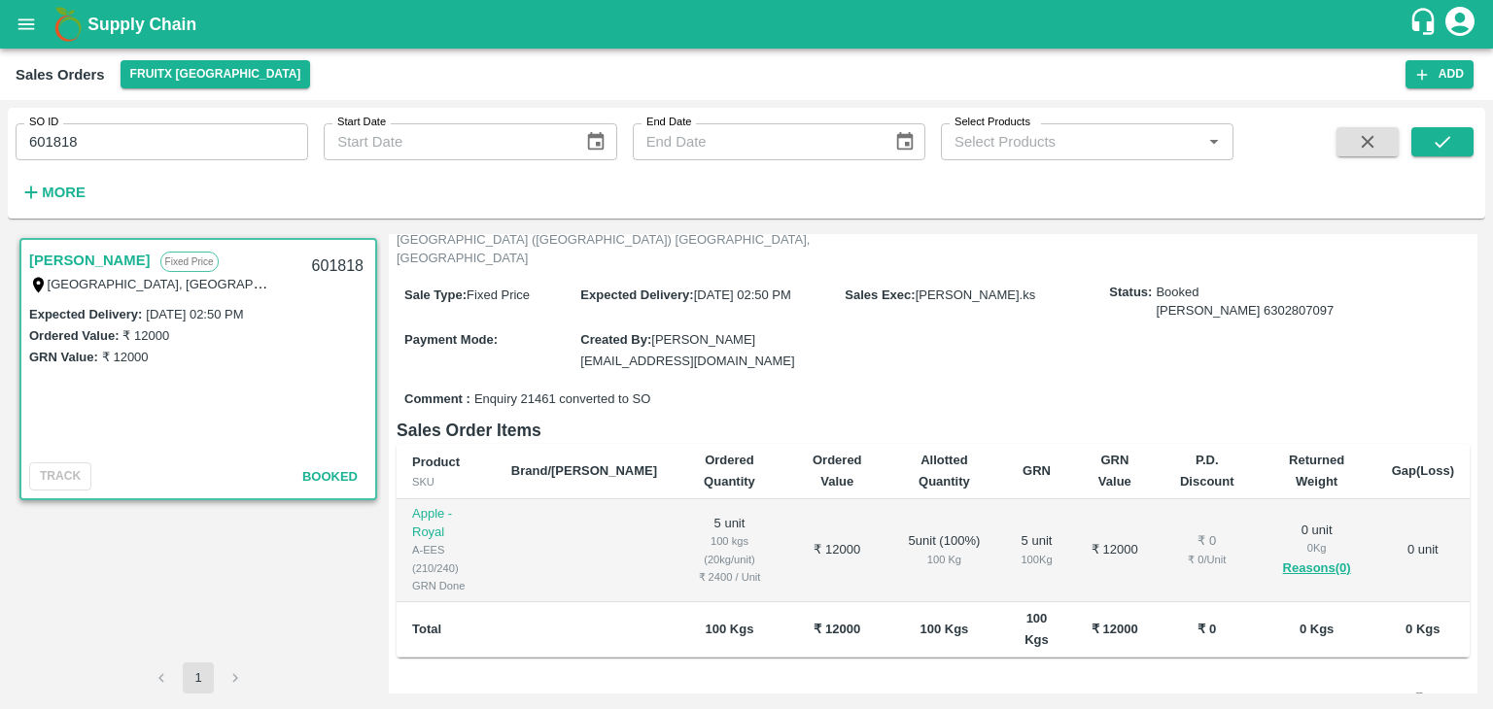
scroll to position [155, 0]
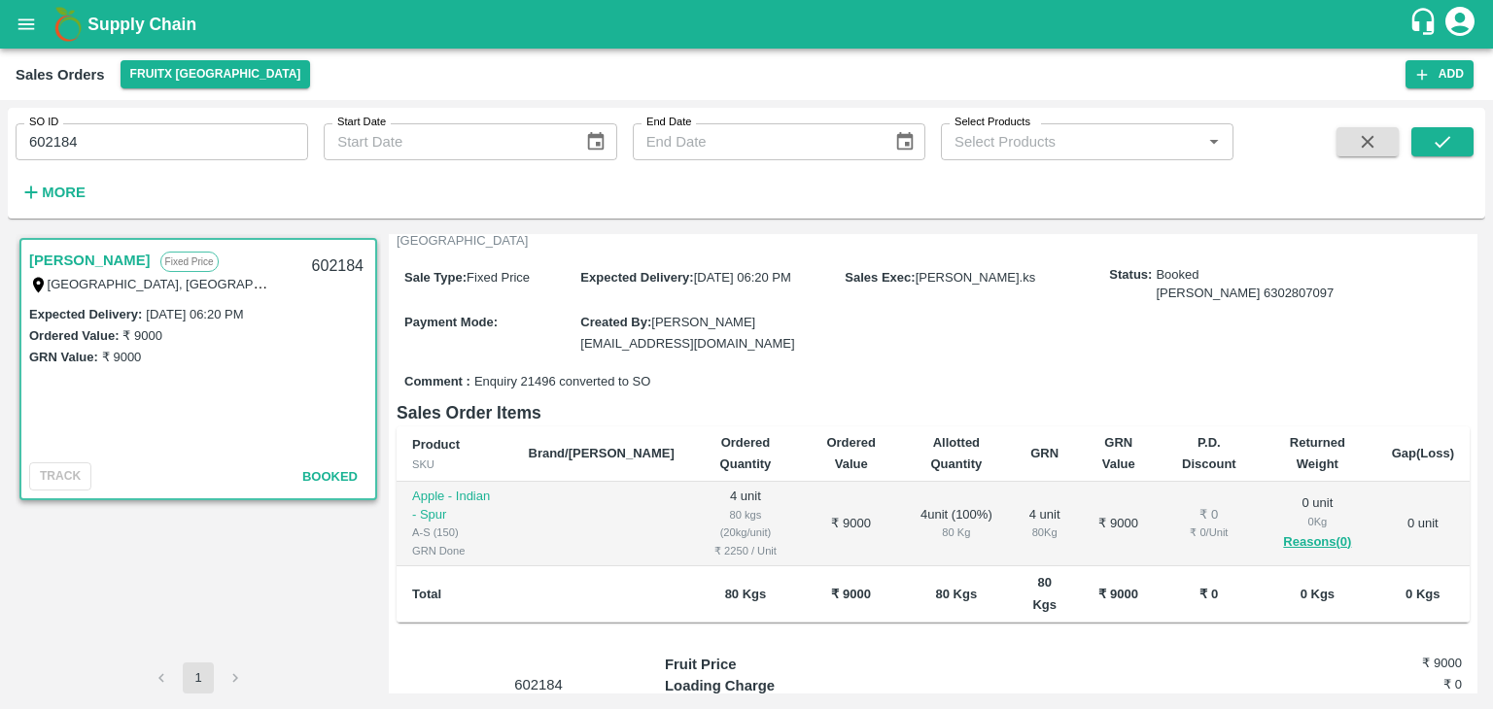
scroll to position [178, 0]
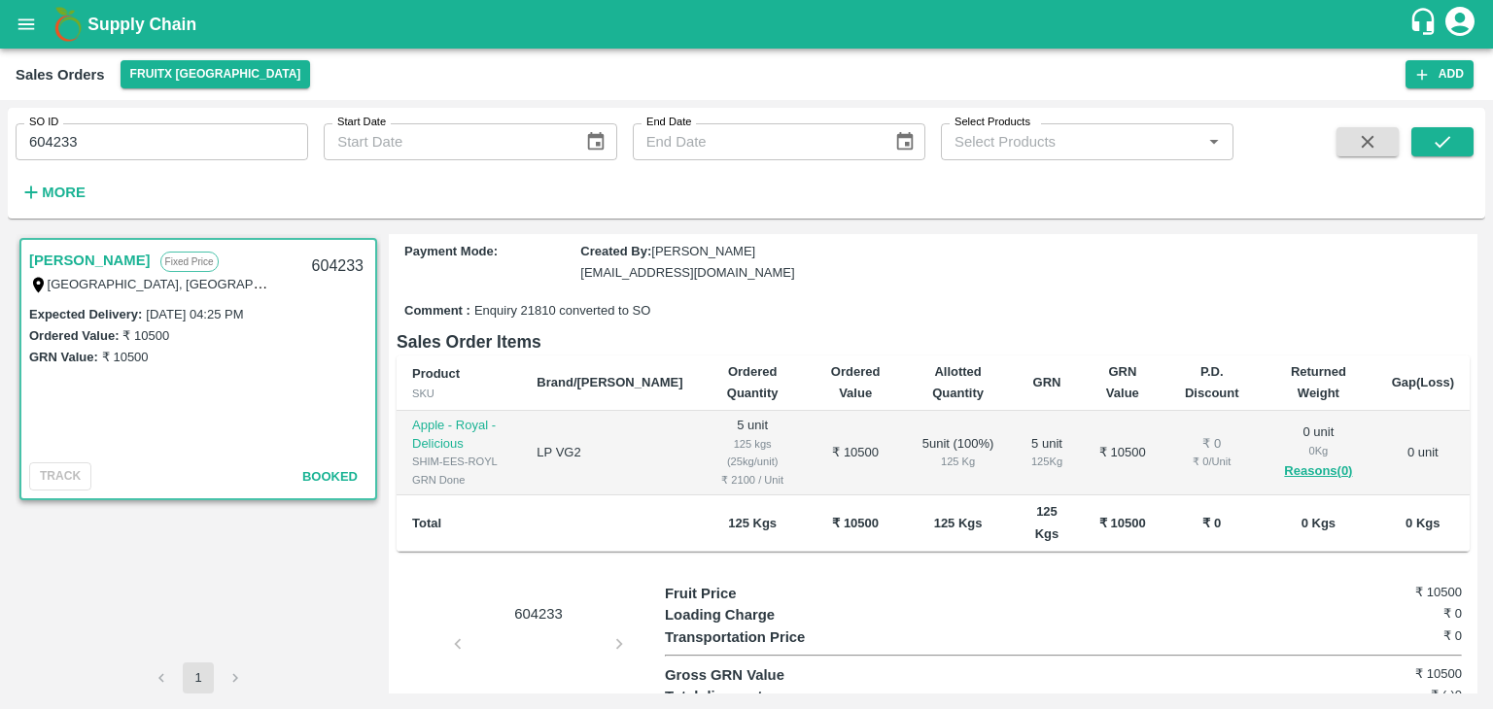
scroll to position [233, 0]
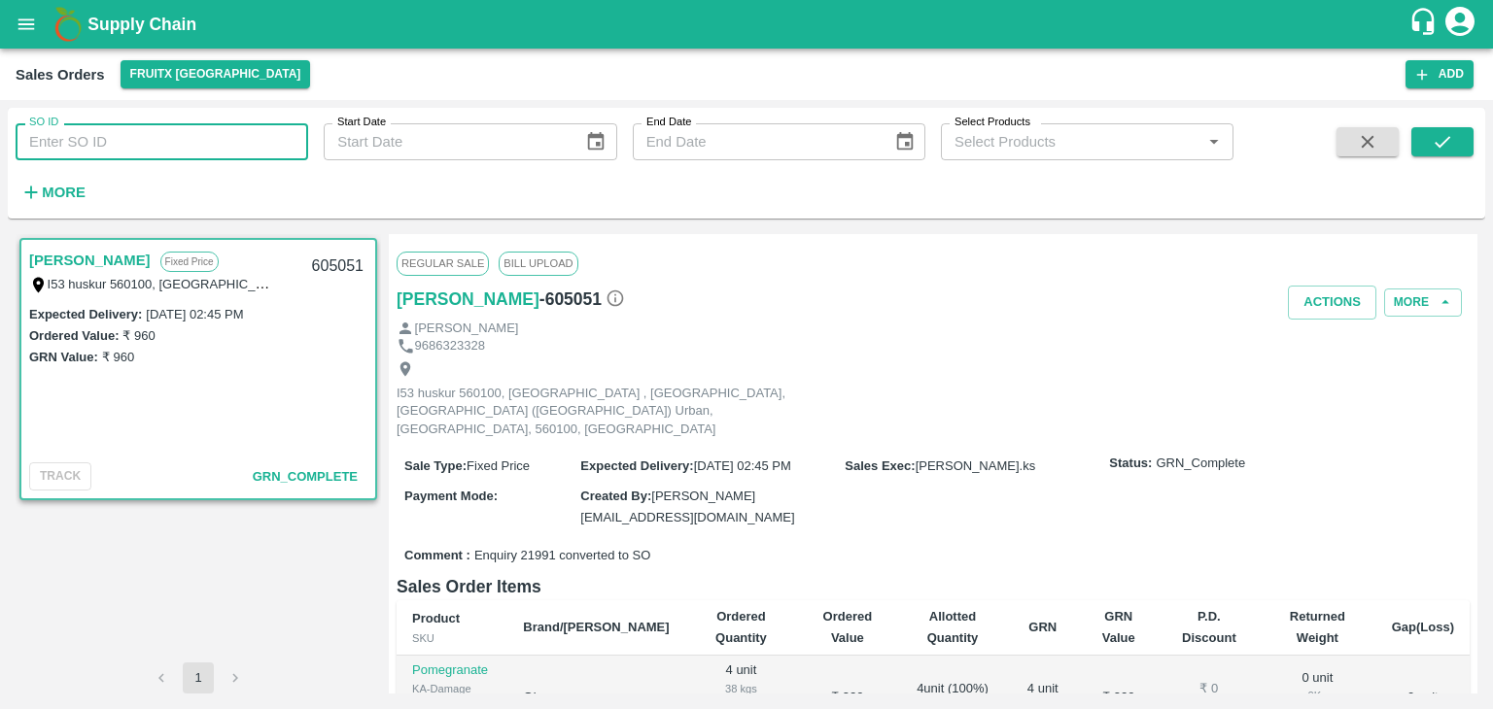
drag, startPoint x: 0, startPoint y: 0, endPoint x: 70, endPoint y: 144, distance: 159.9
click at [70, 144] on input "SO ID" at bounding box center [162, 141] width 293 height 37
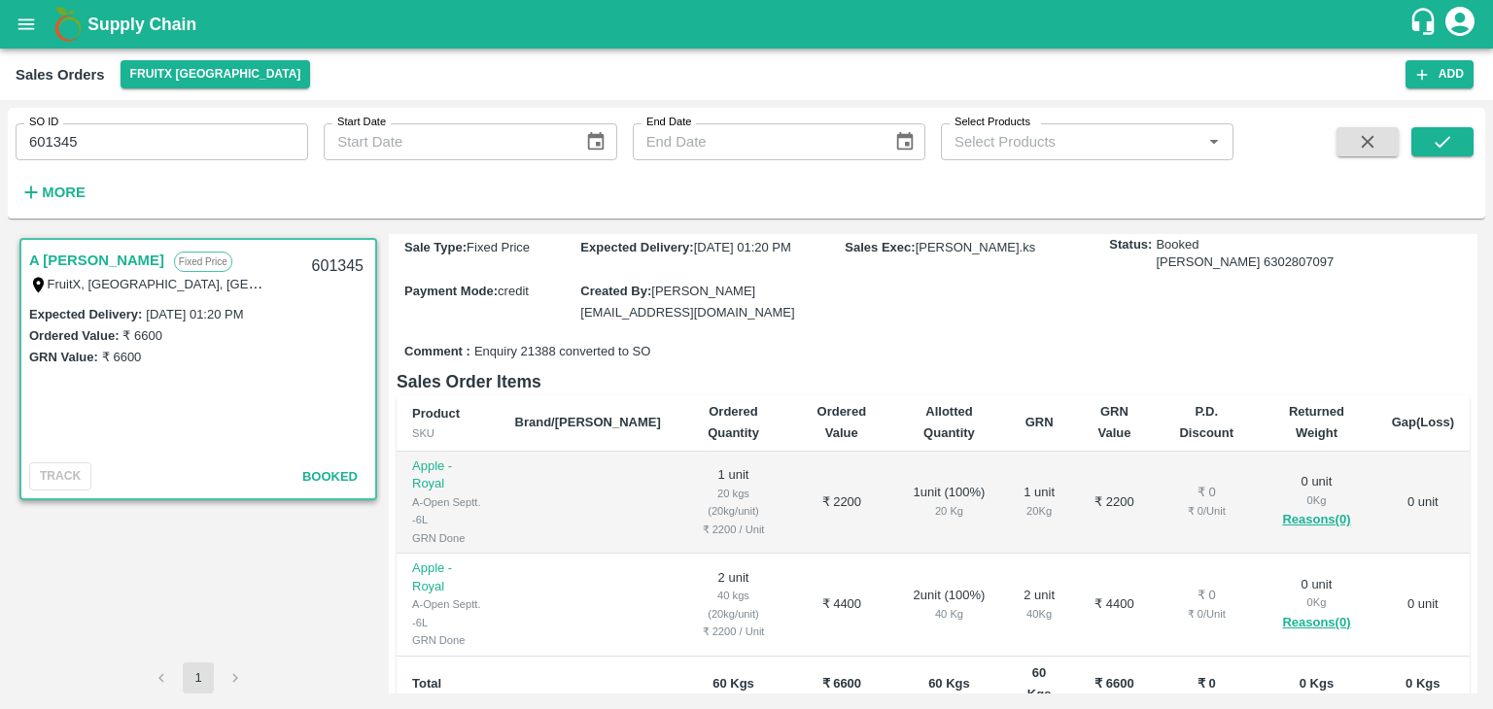
scroll to position [183, 0]
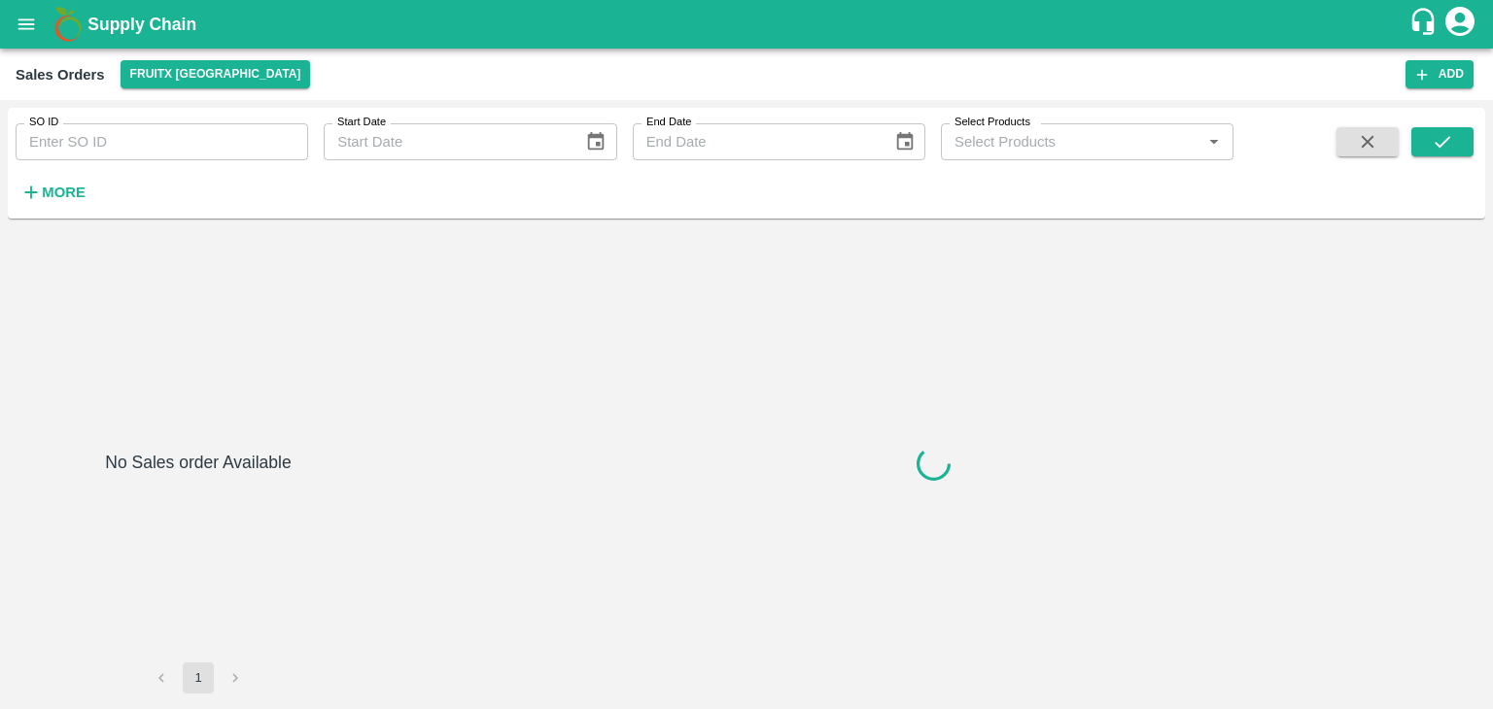
type input "601319"
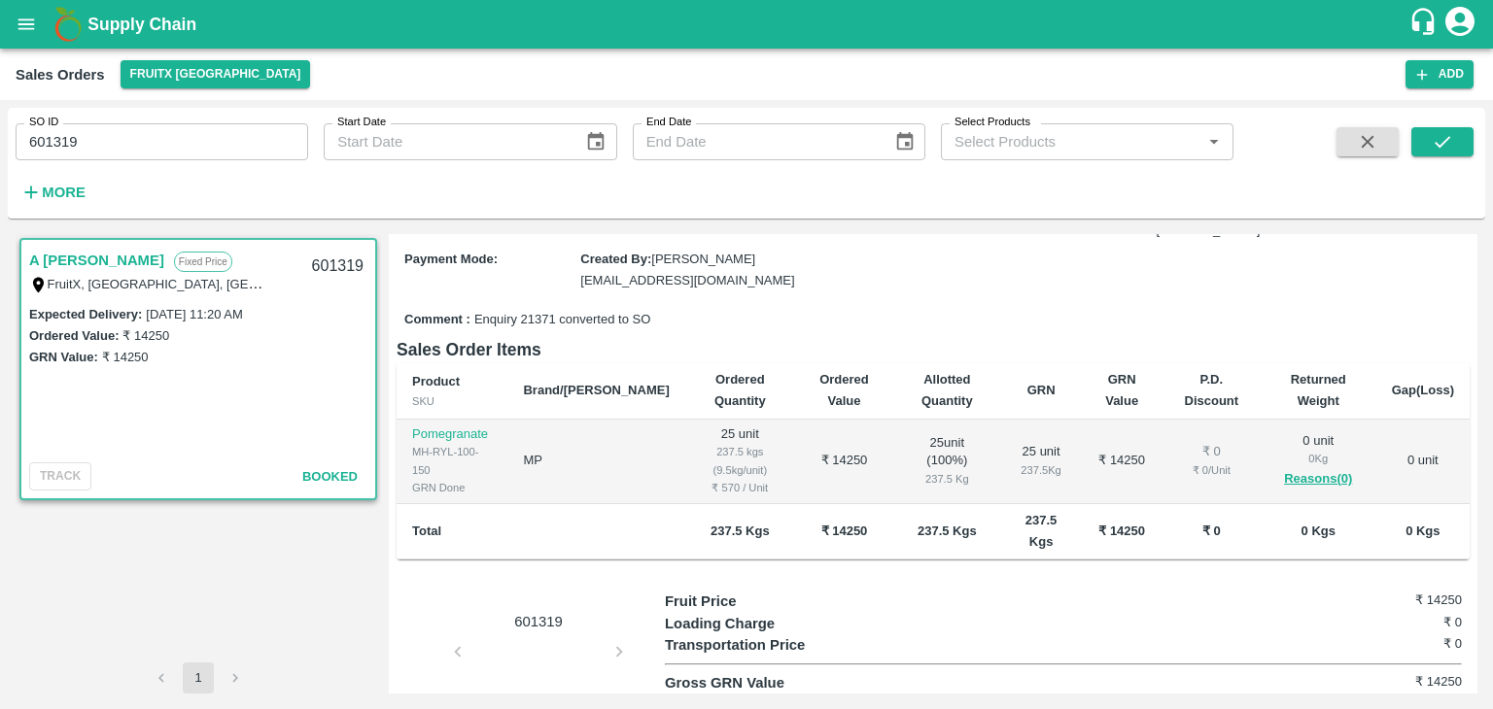
scroll to position [214, 0]
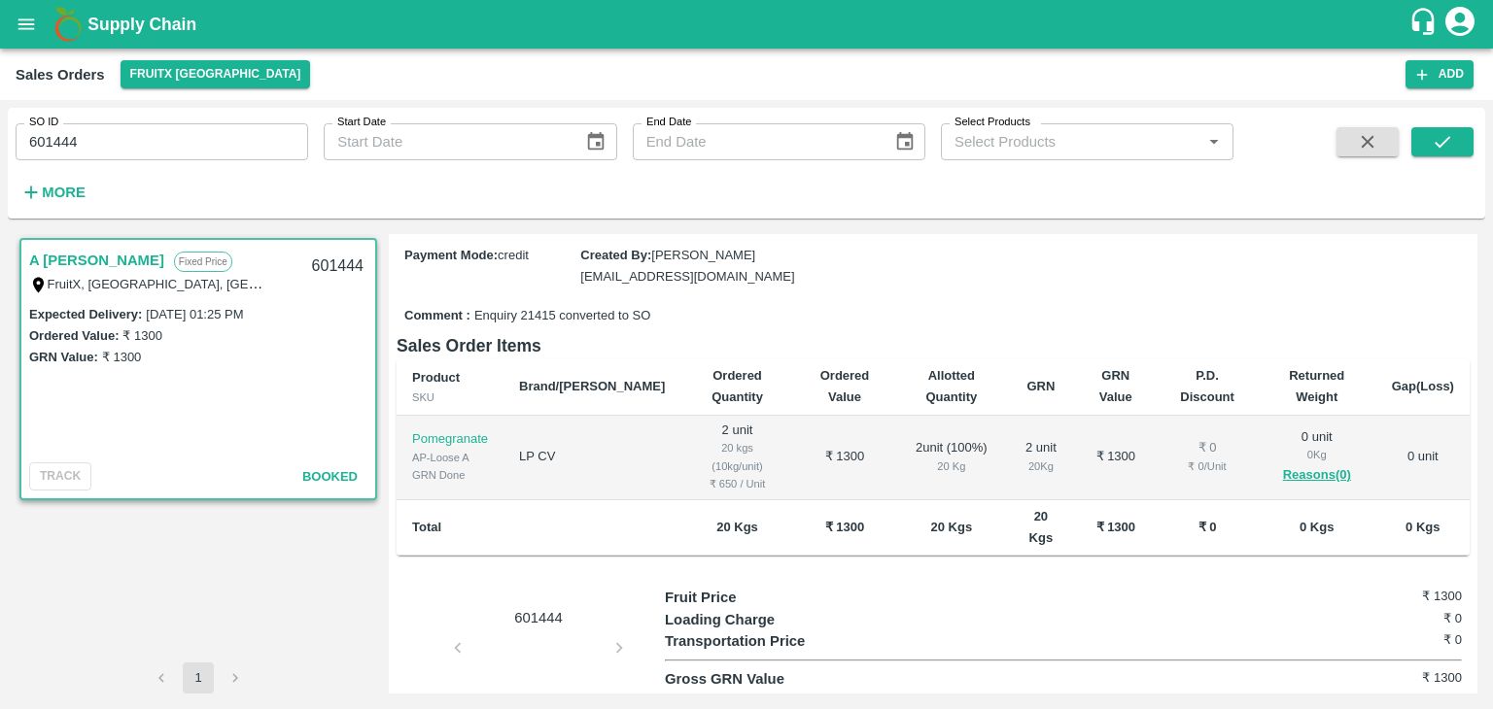
scroll to position [218, 0]
